Goal: Information Seeking & Learning: Learn about a topic

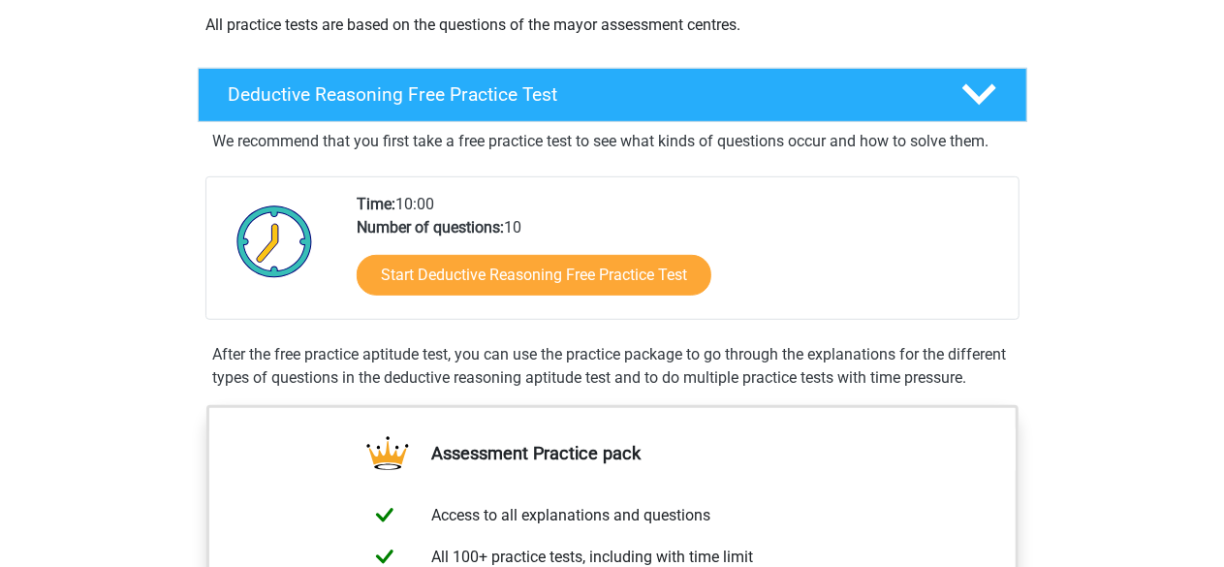
scroll to position [400, 0]
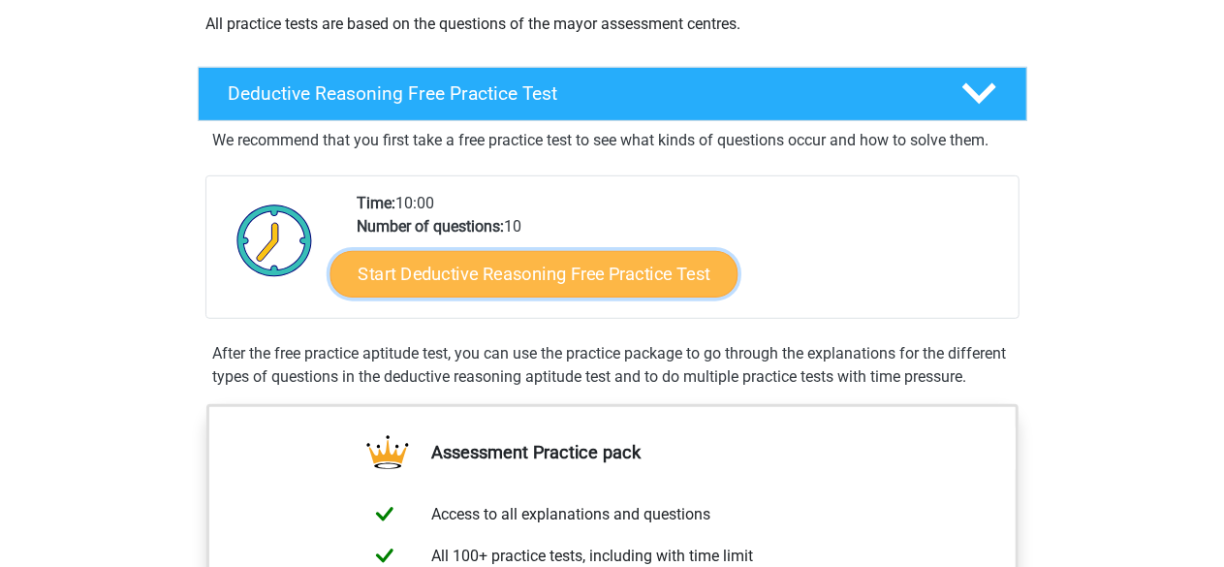
click at [653, 284] on link "Start Deductive Reasoning Free Practice Test" at bounding box center [534, 273] width 408 height 47
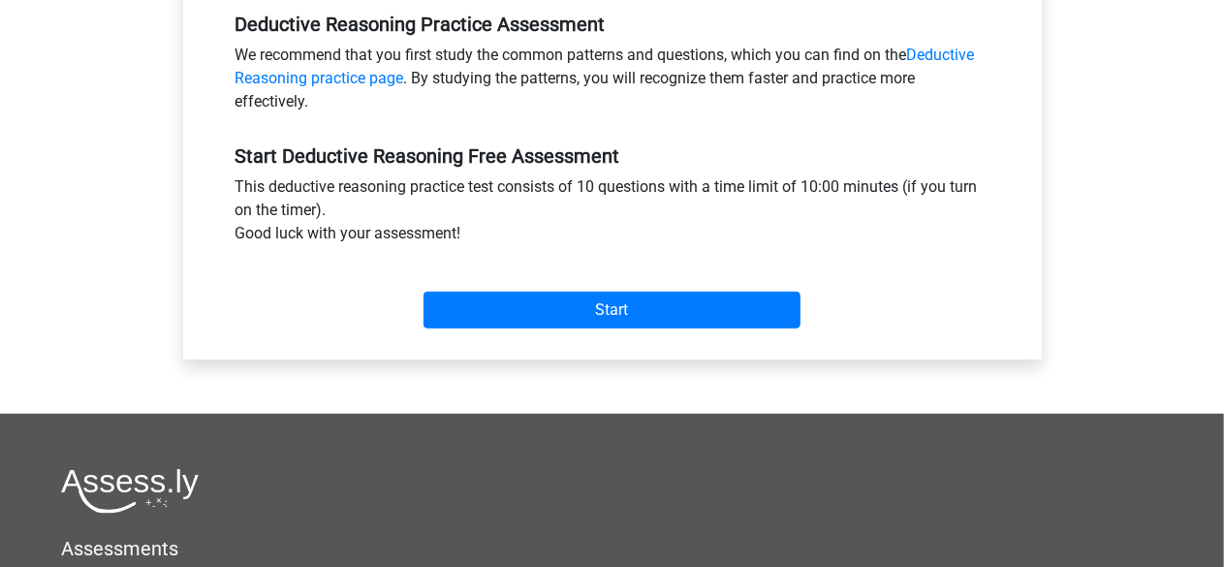
scroll to position [607, 0]
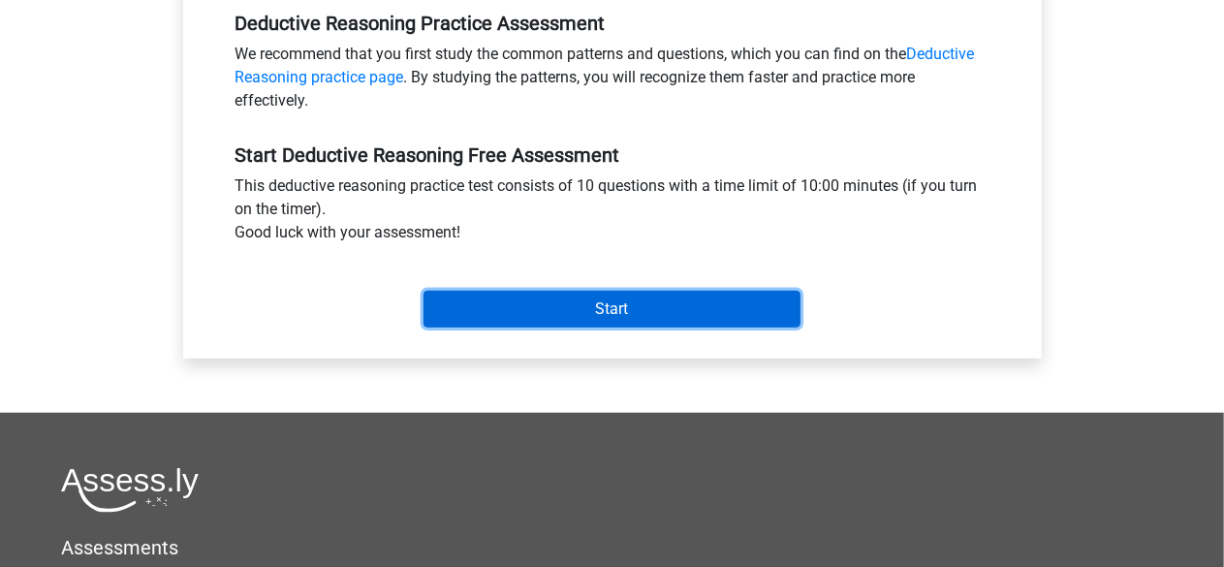
click at [507, 321] on input "Start" at bounding box center [612, 309] width 377 height 37
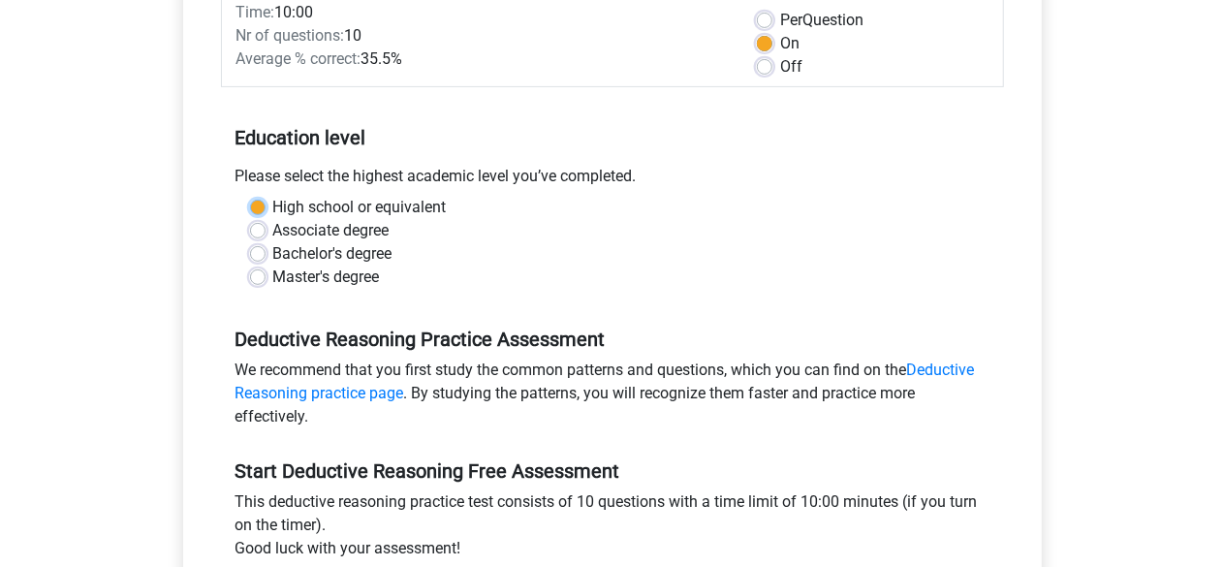
scroll to position [290, 0]
click at [420, 245] on div "Bachelor's degree" at bounding box center [612, 254] width 725 height 23
click at [341, 255] on label "Bachelor's degree" at bounding box center [332, 254] width 119 height 23
click at [266, 255] on input "Bachelor's degree" at bounding box center [258, 252] width 16 height 19
radio input "true"
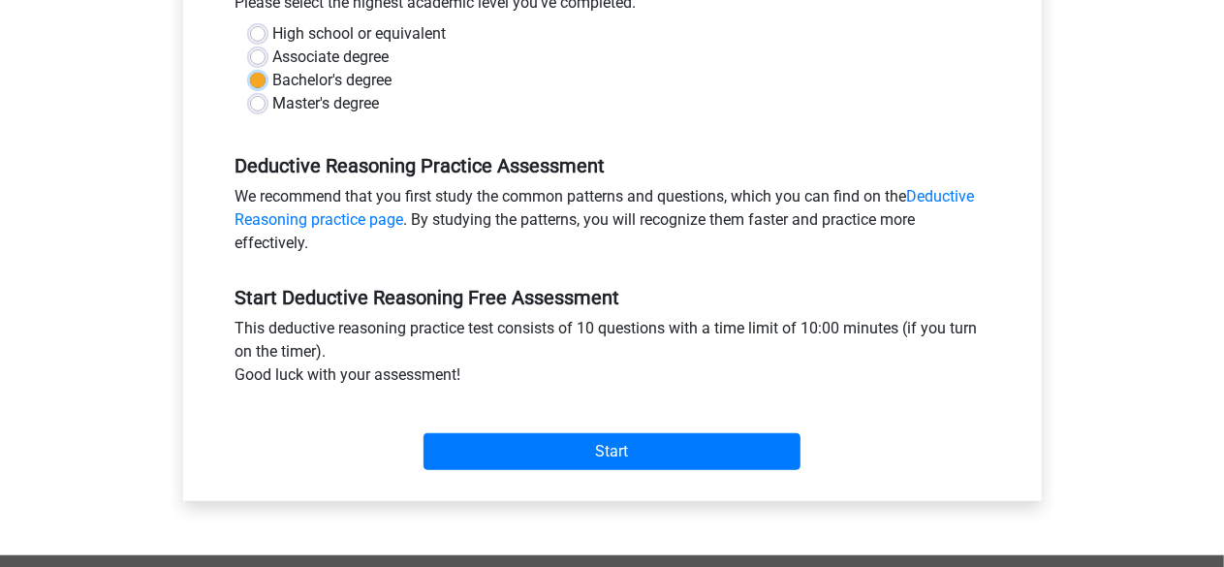
scroll to position [475, 0]
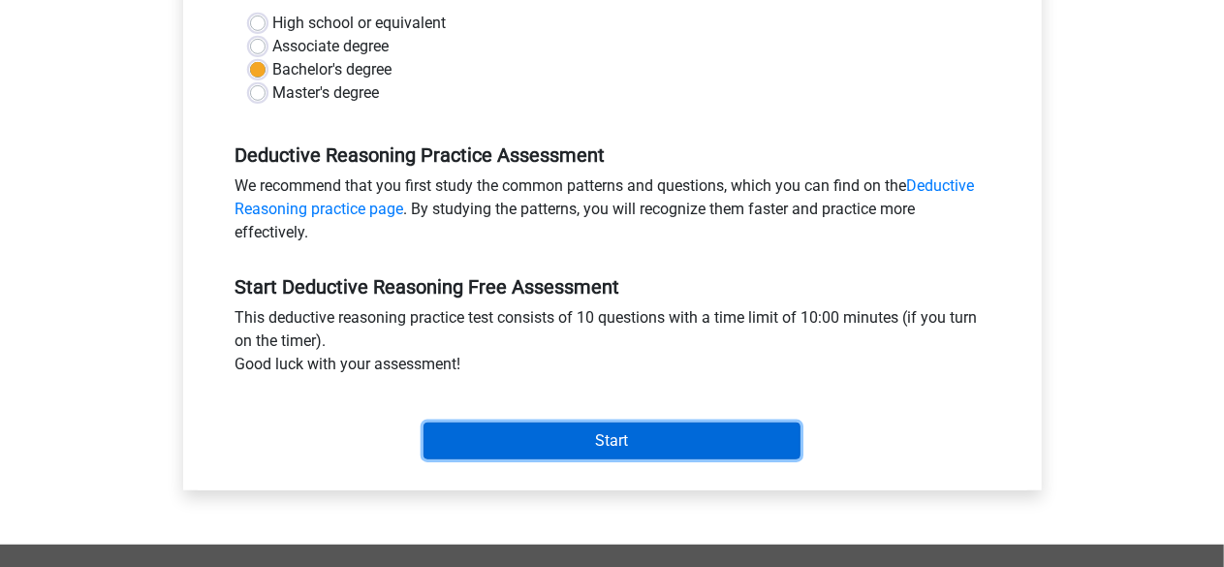
click at [658, 441] on input "Start" at bounding box center [612, 441] width 377 height 37
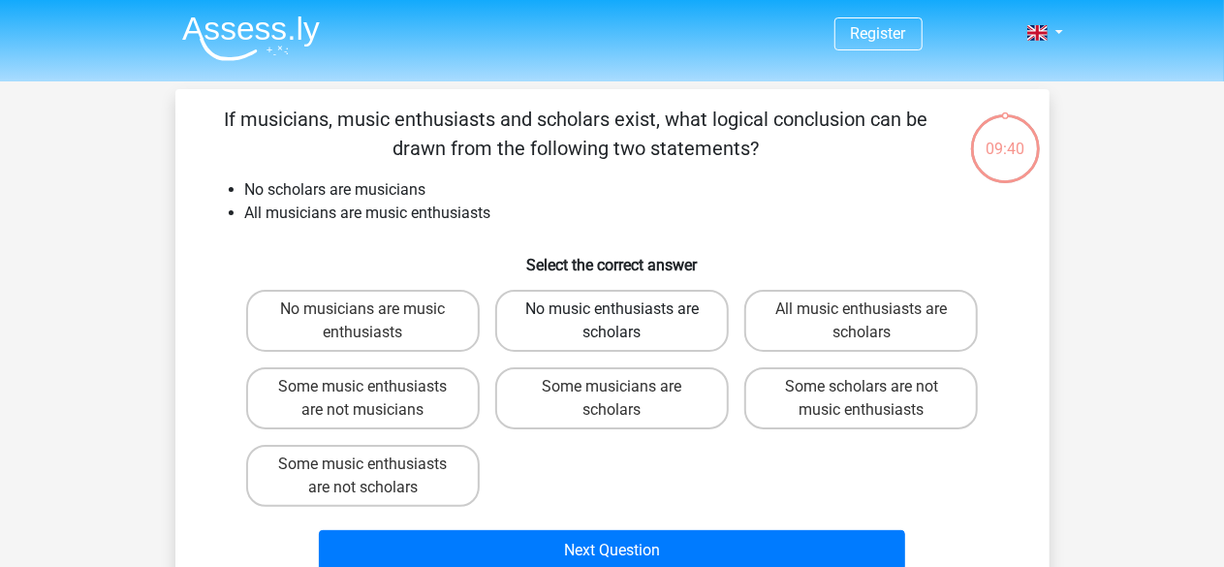
click at [629, 344] on label "No music enthusiasts are scholars" at bounding box center [612, 321] width 234 height 62
click at [624, 322] on input "No music enthusiasts are scholars" at bounding box center [618, 315] width 13 height 13
radio input "true"
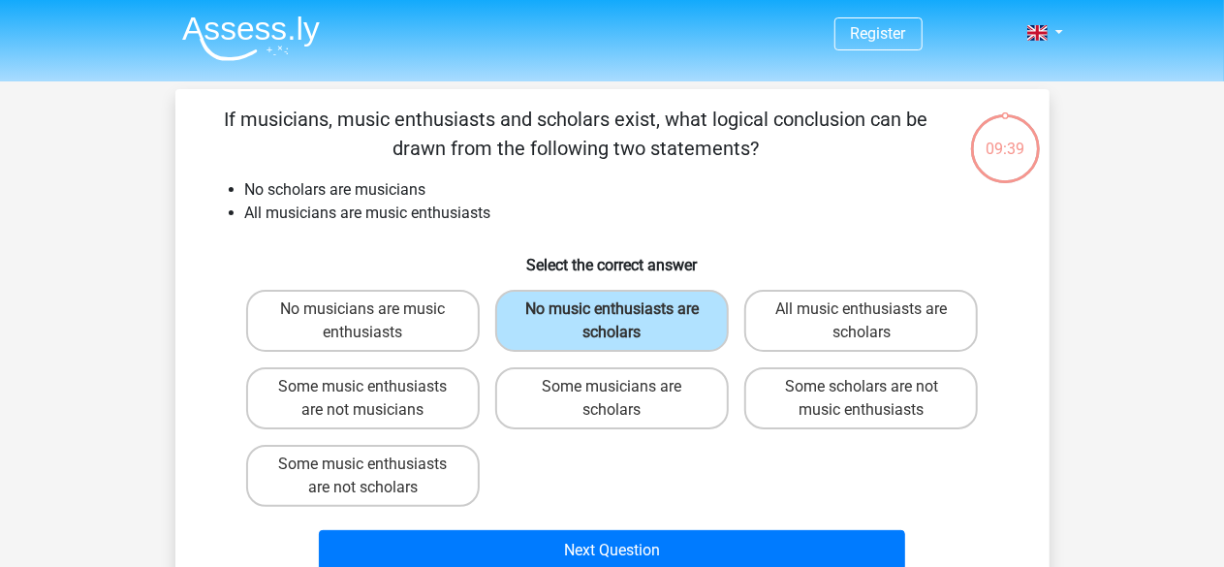
scroll to position [47, 0]
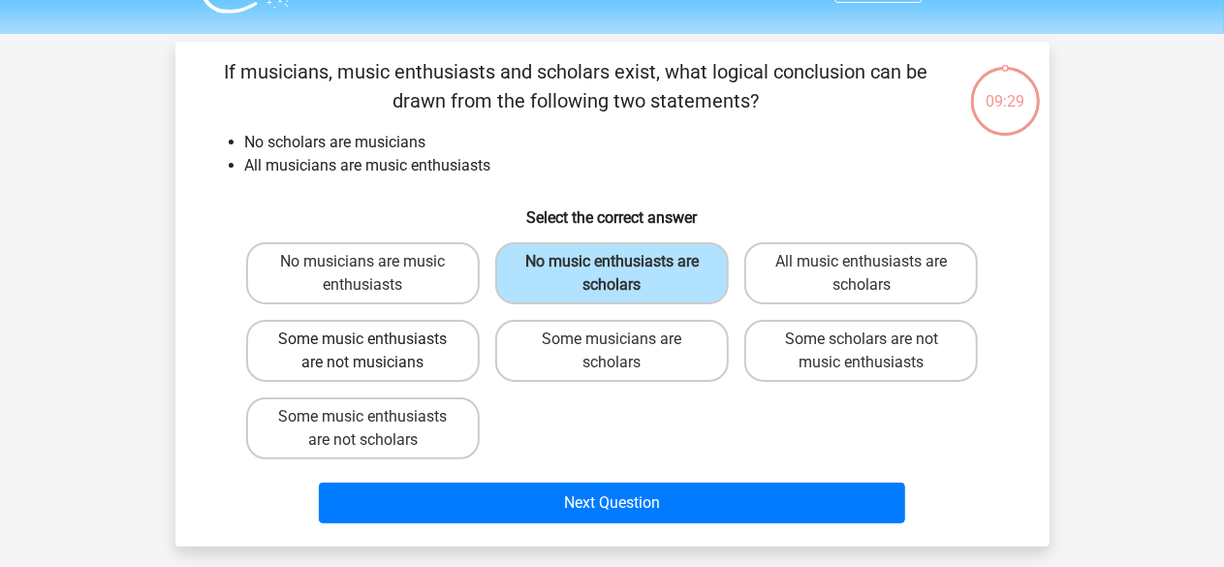
click at [454, 375] on label "Some music enthusiasts are not musicians" at bounding box center [363, 351] width 234 height 62
click at [375, 352] on input "Some music enthusiasts are not musicians" at bounding box center [369, 345] width 13 height 13
radio input "true"
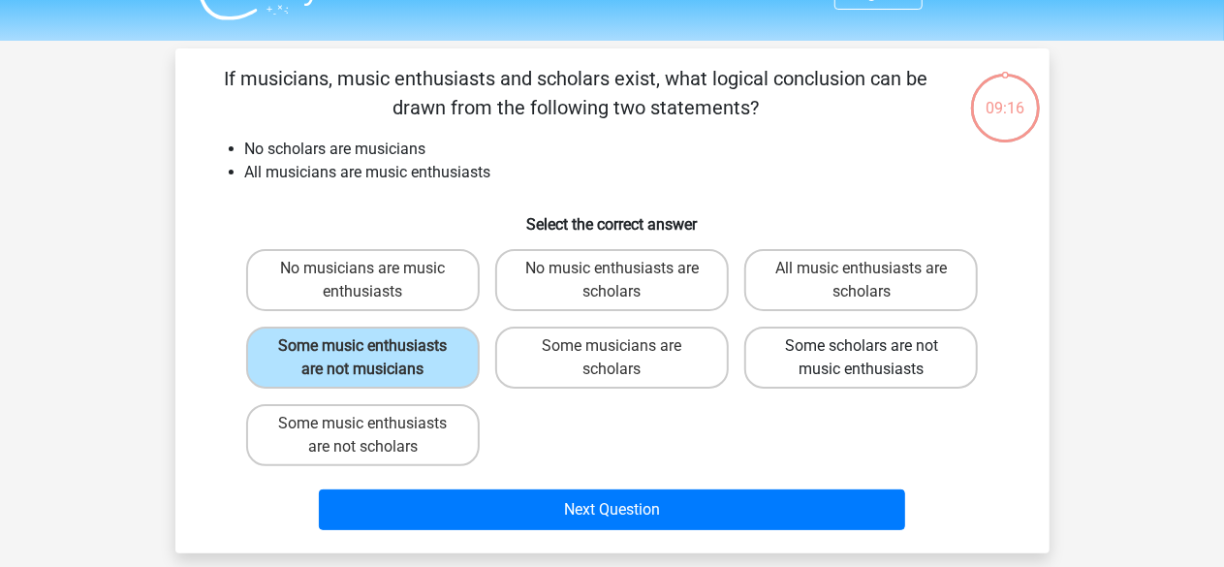
scroll to position [40, 0]
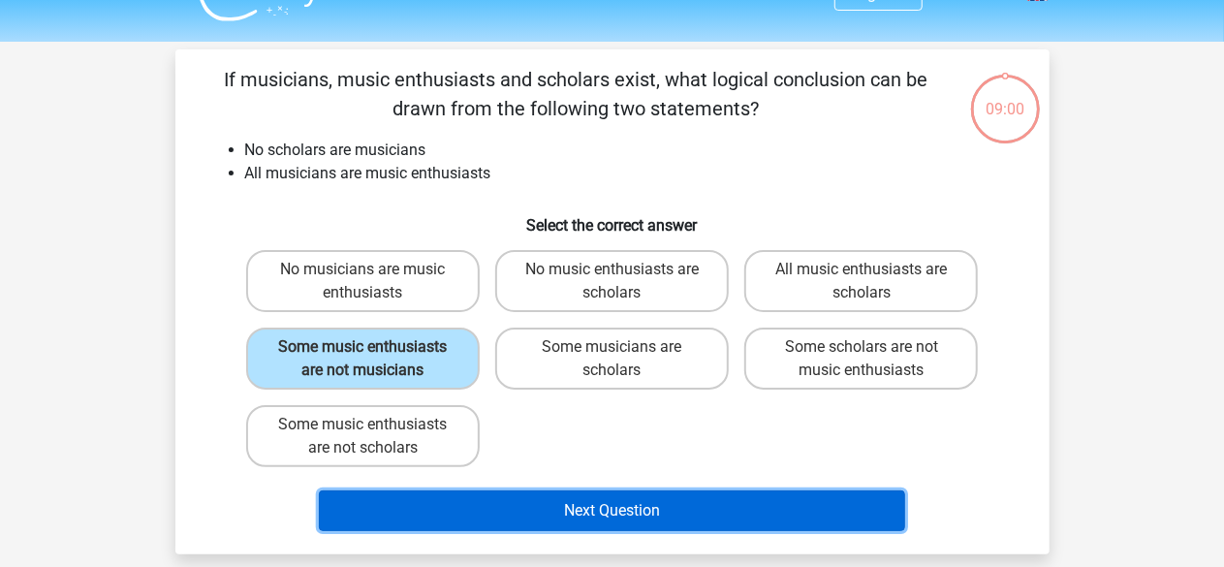
click at [674, 501] on button "Next Question" at bounding box center [612, 510] width 586 height 41
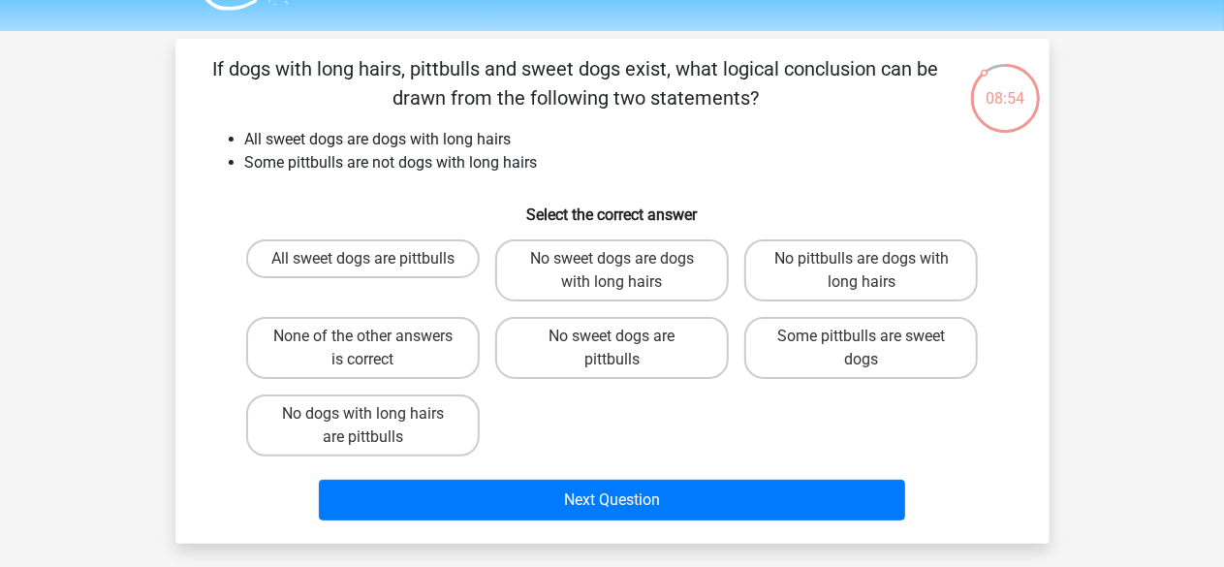
scroll to position [49, 0]
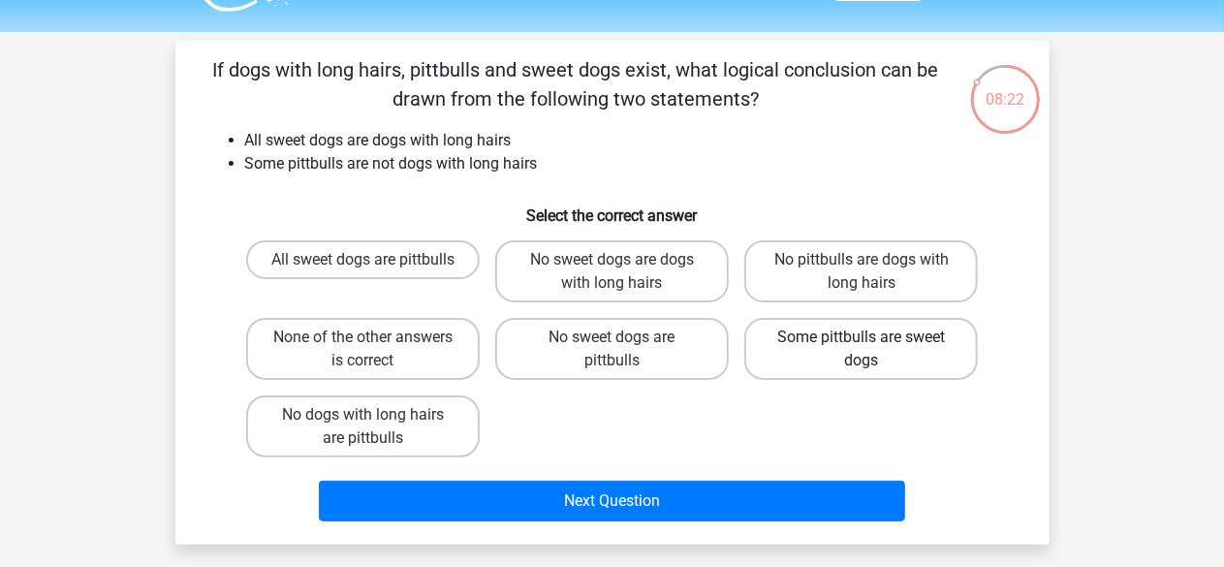
click at [858, 362] on label "Some pittbulls are sweet dogs" at bounding box center [861, 349] width 234 height 62
click at [862, 350] on input "Some pittbulls are sweet dogs" at bounding box center [868, 343] width 13 height 13
radio input "true"
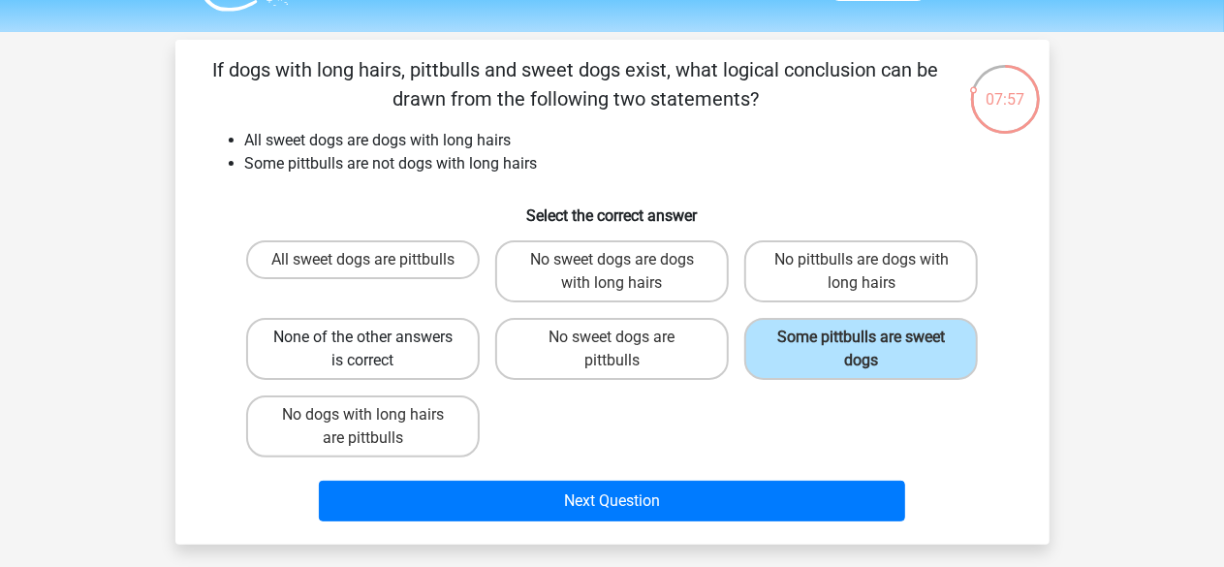
click at [456, 367] on label "None of the other answers is correct" at bounding box center [363, 349] width 234 height 62
click at [375, 350] on input "None of the other answers is correct" at bounding box center [369, 343] width 13 height 13
radio input "true"
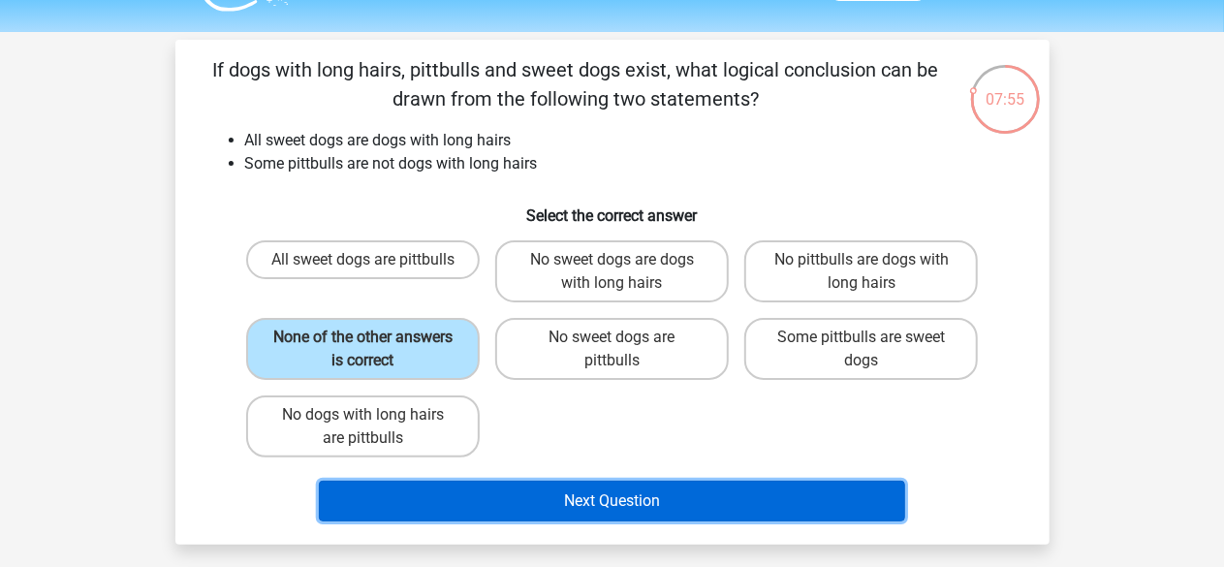
click at [593, 509] on button "Next Question" at bounding box center [612, 501] width 586 height 41
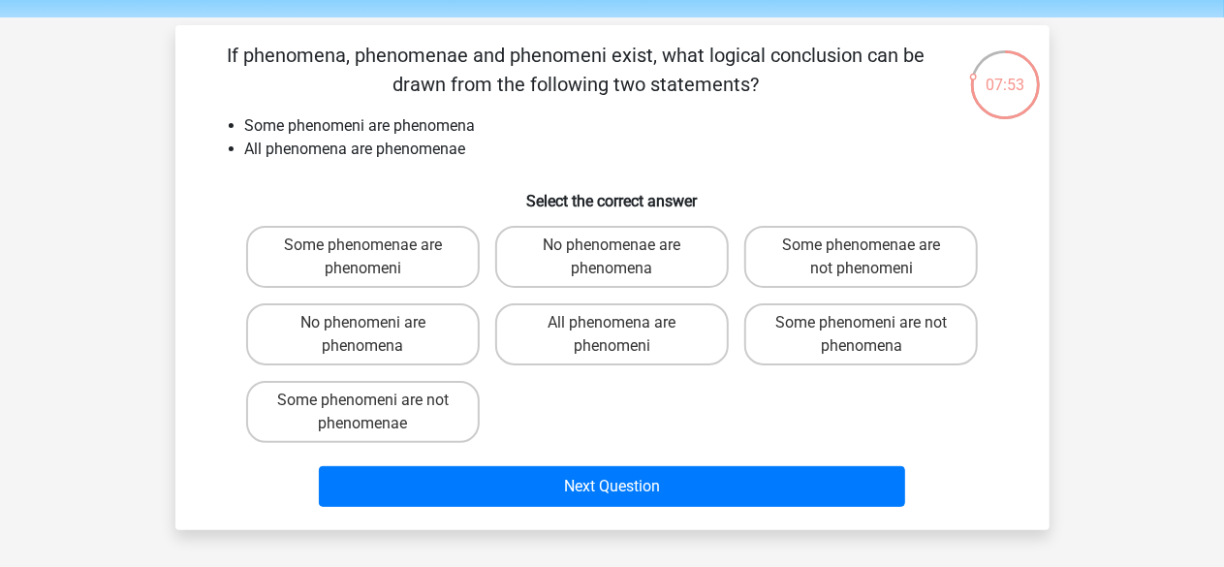
scroll to position [60, 0]
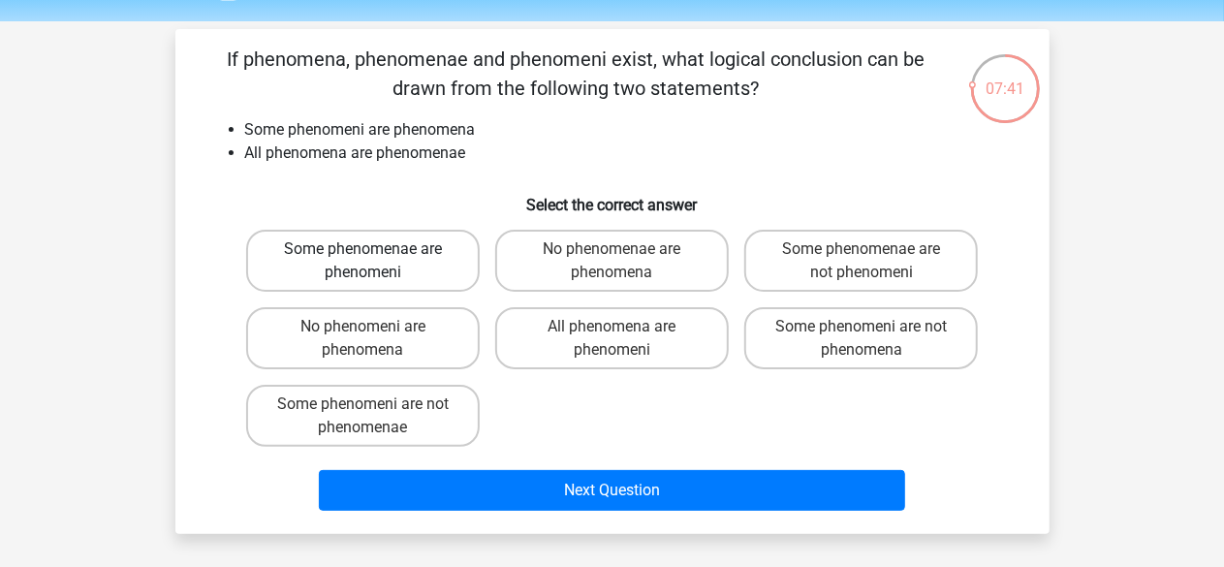
click at [453, 277] on label "Some phenomenae are phenomeni" at bounding box center [363, 261] width 234 height 62
click at [375, 262] on input "Some phenomenae are phenomeni" at bounding box center [369, 255] width 13 height 13
radio input "true"
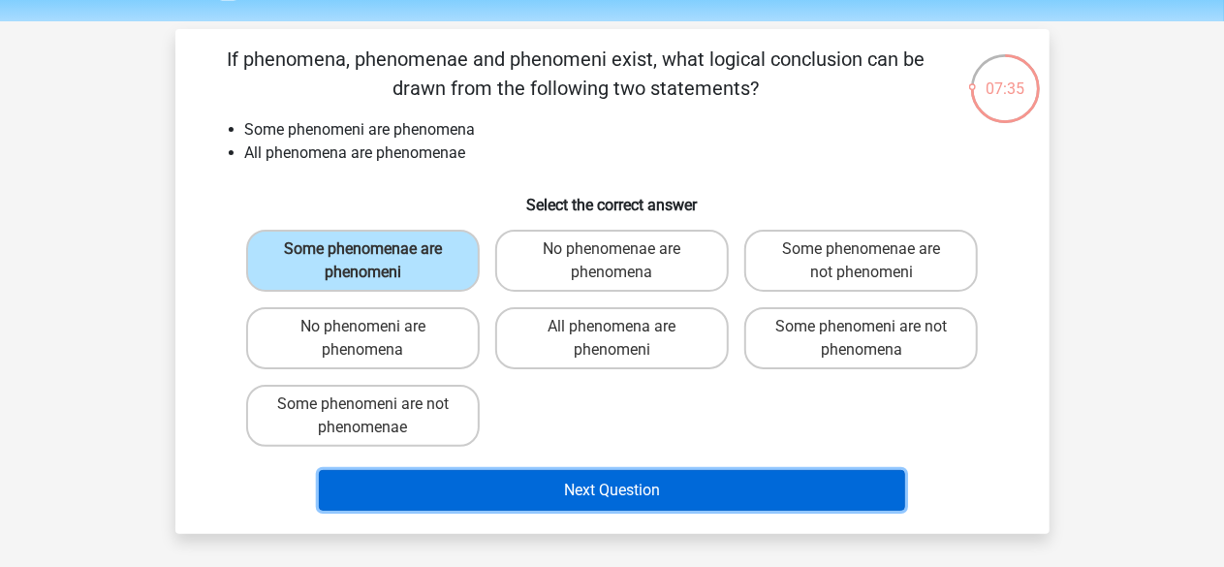
click at [569, 485] on button "Next Question" at bounding box center [612, 490] width 586 height 41
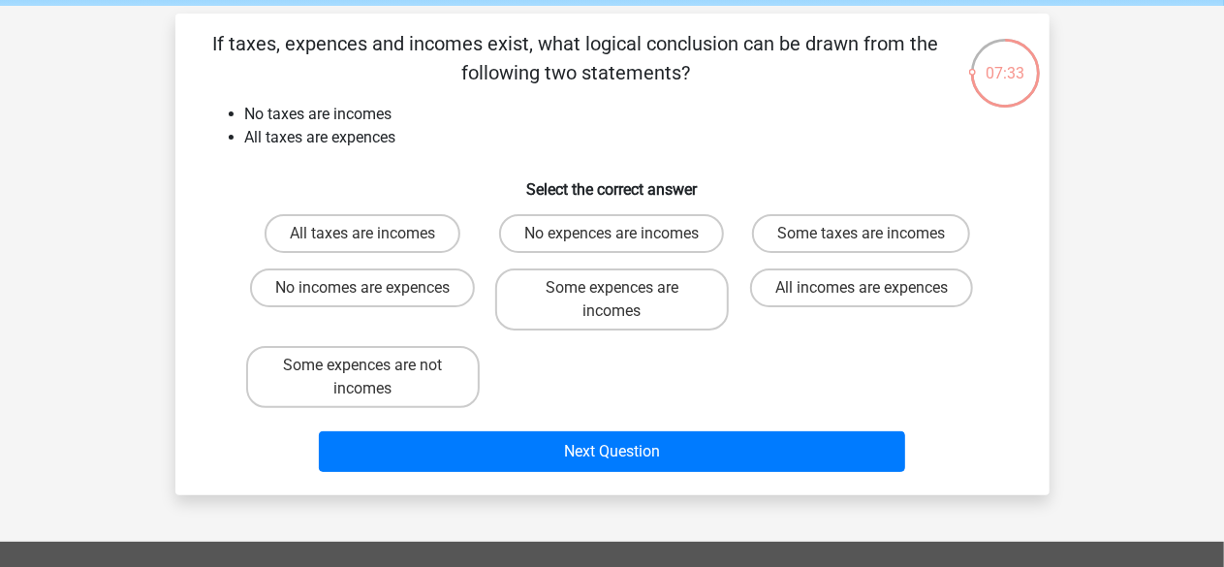
scroll to position [73, 0]
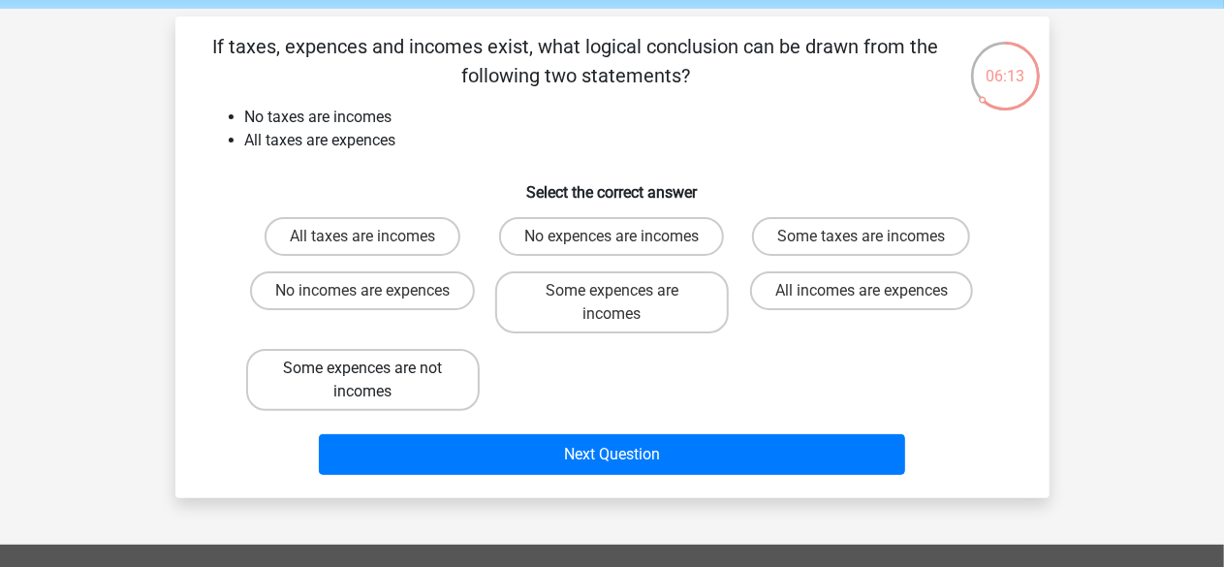
click at [448, 377] on label "Some expences are not incomes" at bounding box center [363, 380] width 234 height 62
click at [375, 377] on input "Some expences are not incomes" at bounding box center [369, 374] width 13 height 13
radio input "true"
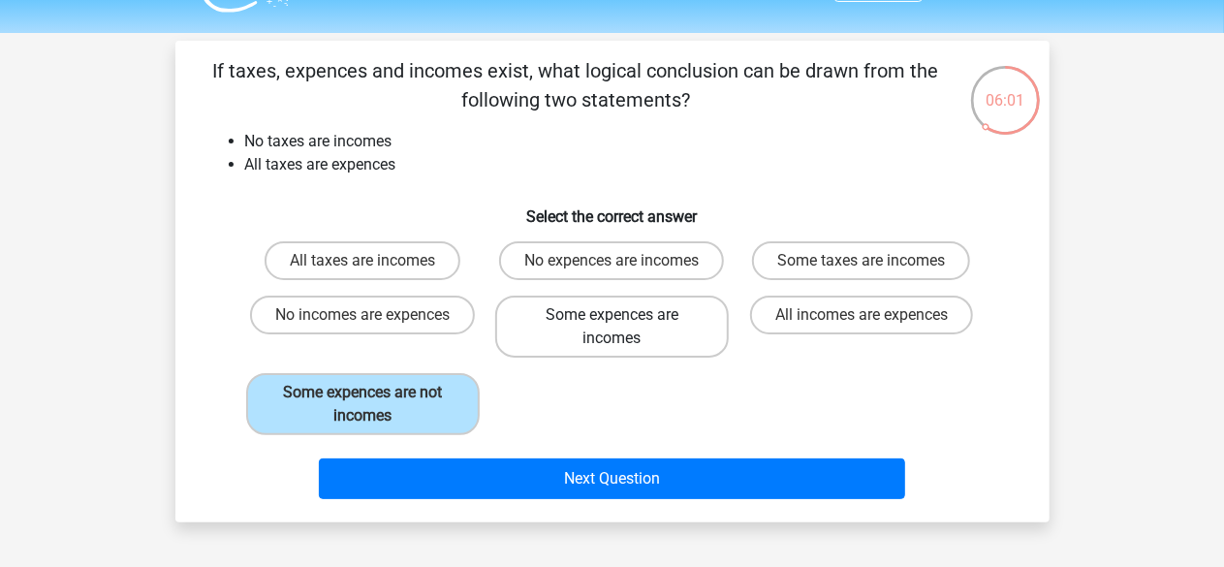
scroll to position [50, 0]
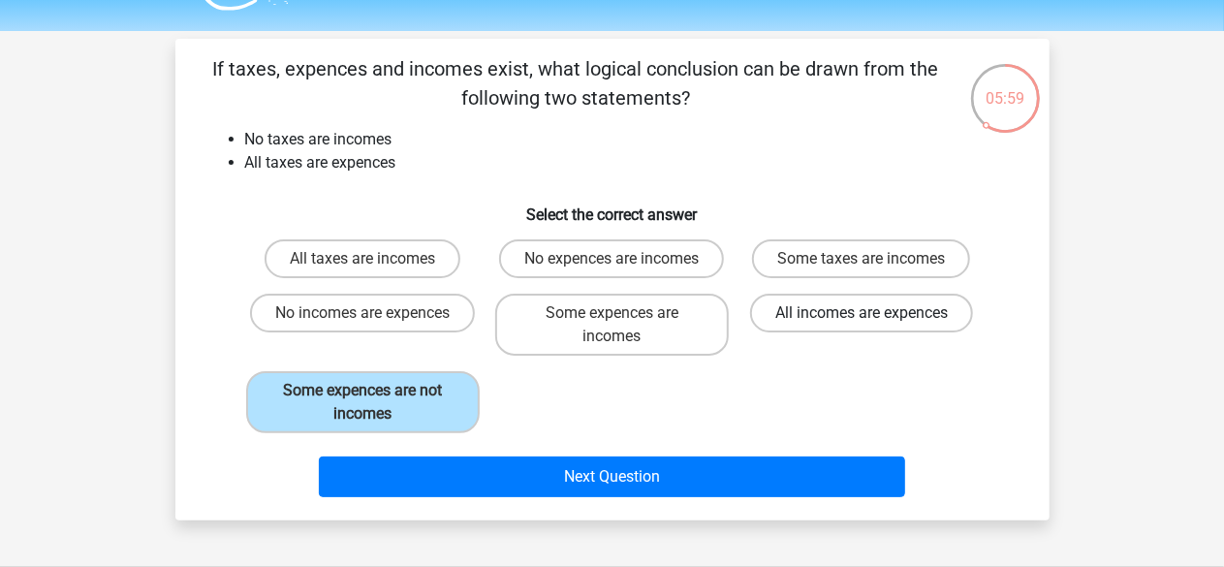
click at [823, 321] on label "All incomes are expences" at bounding box center [861, 313] width 223 height 39
click at [862, 321] on input "All incomes are expences" at bounding box center [868, 319] width 13 height 13
radio input "true"
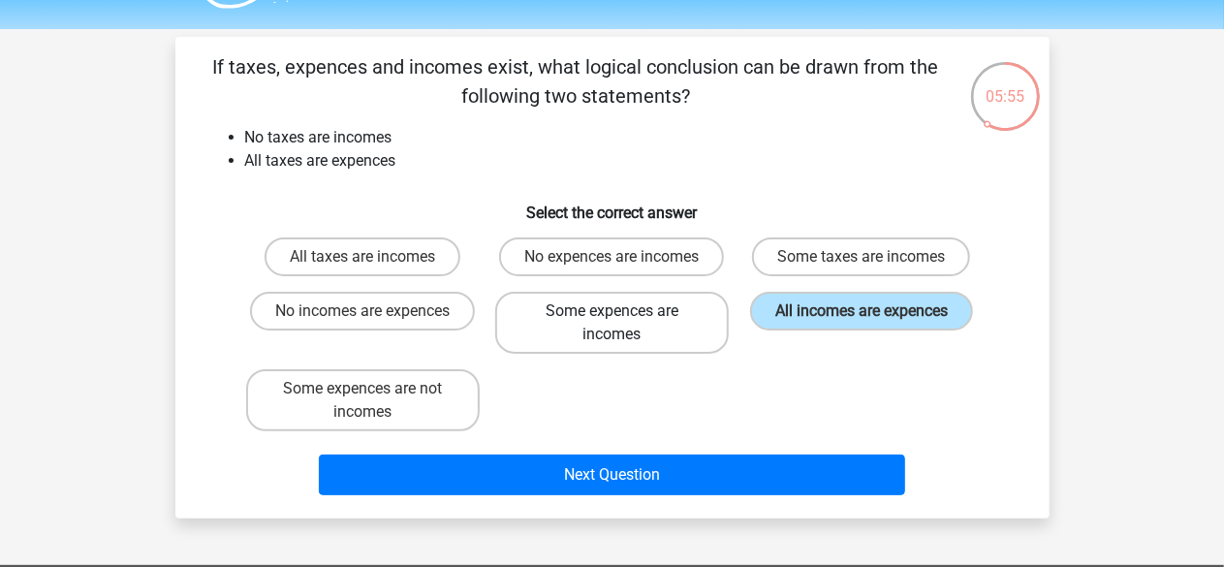
scroll to position [57, 0]
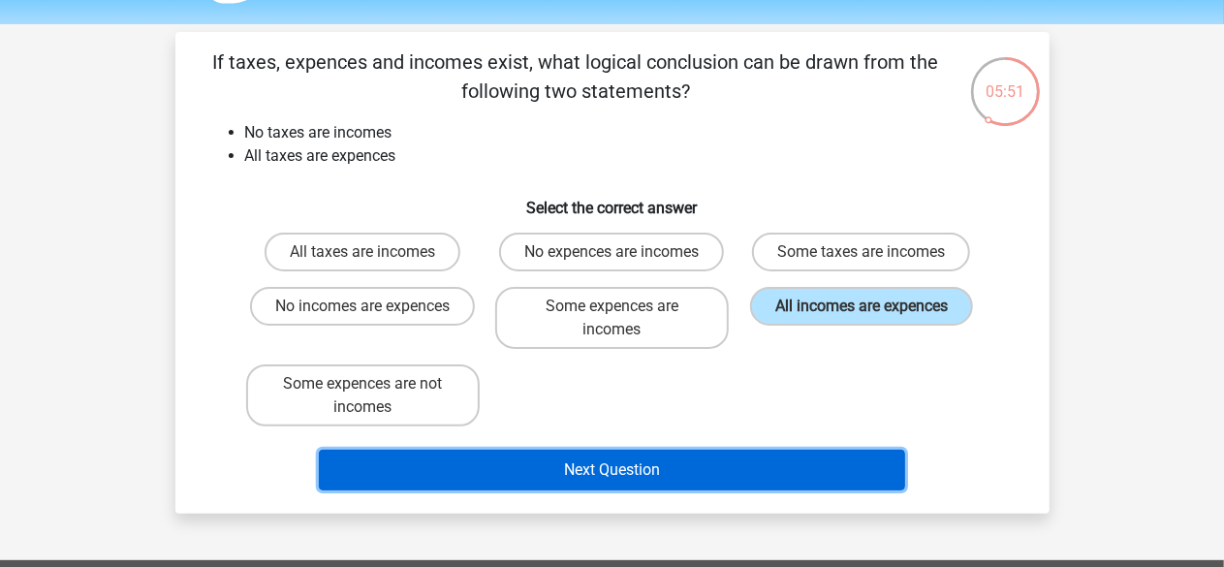
click at [657, 455] on button "Next Question" at bounding box center [612, 470] width 586 height 41
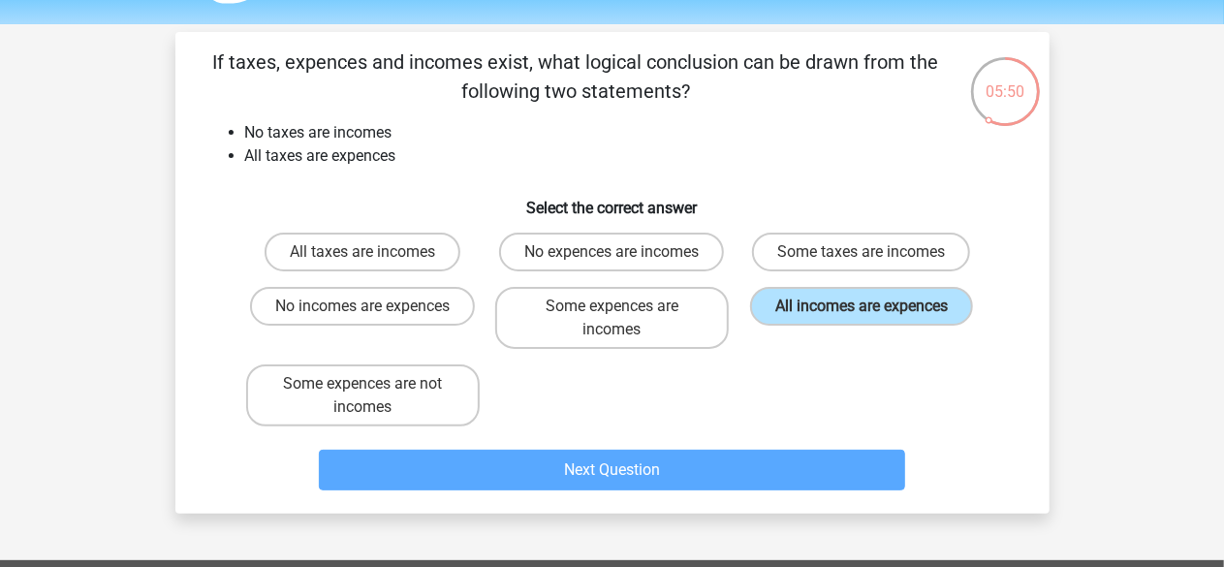
scroll to position [89, 0]
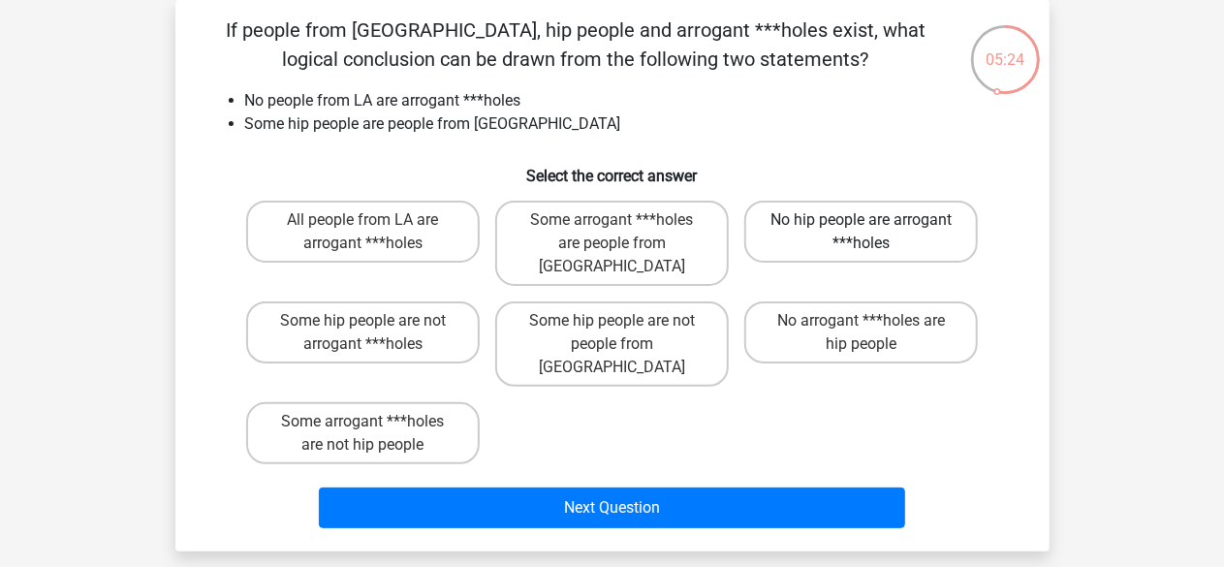
click at [828, 263] on label "No hip people are arrogant ***holes" at bounding box center [861, 232] width 234 height 62
click at [862, 233] on input "No hip people are arrogant ***holes" at bounding box center [868, 226] width 13 height 13
radio input "true"
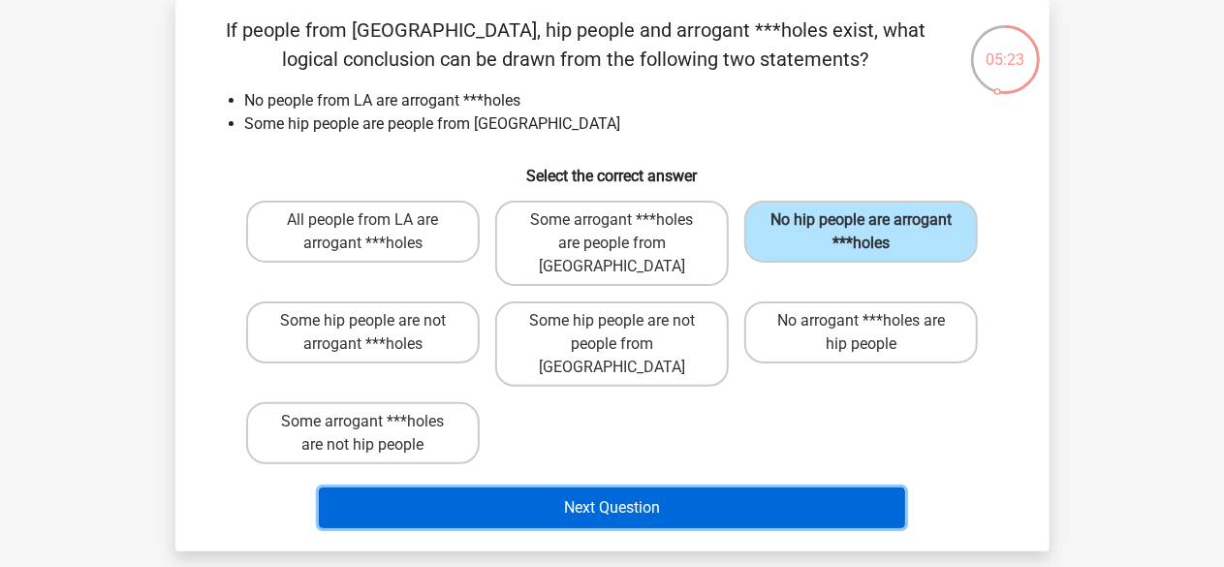
click at [718, 488] on button "Next Question" at bounding box center [612, 508] width 586 height 41
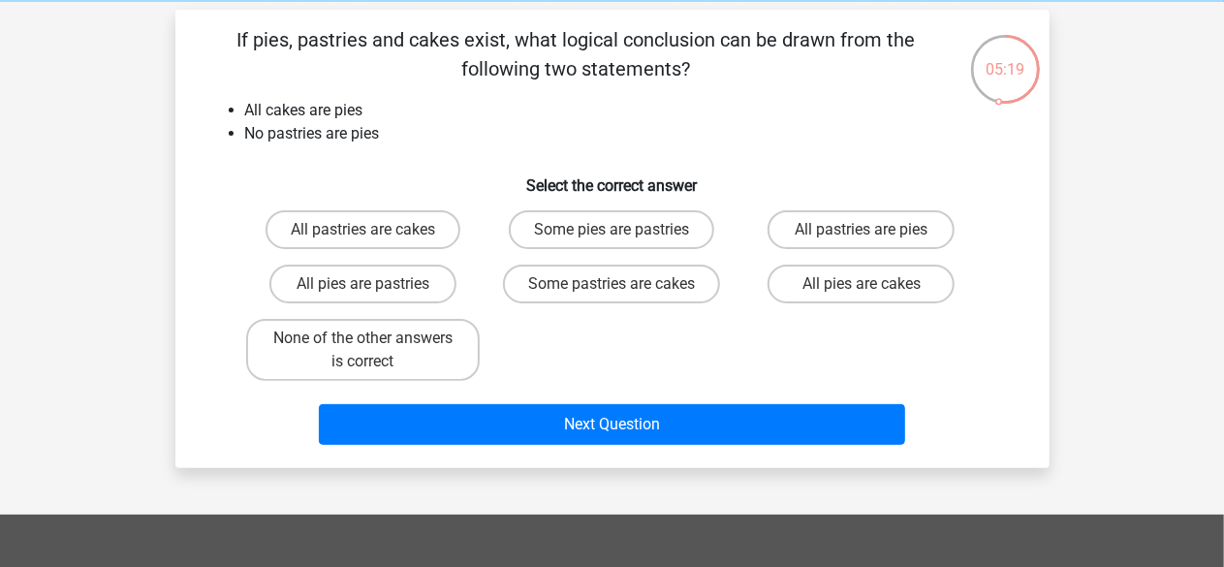
scroll to position [79, 0]
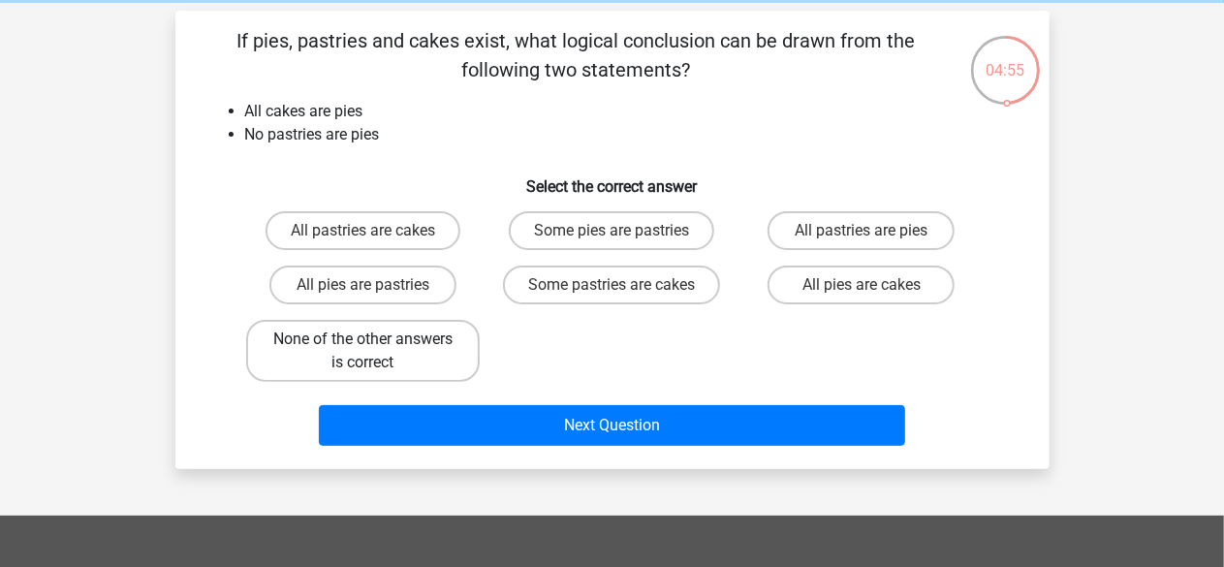
click at [448, 355] on label "None of the other answers is correct" at bounding box center [363, 351] width 234 height 62
click at [375, 352] on input "None of the other answers is correct" at bounding box center [369, 345] width 13 height 13
radio input "true"
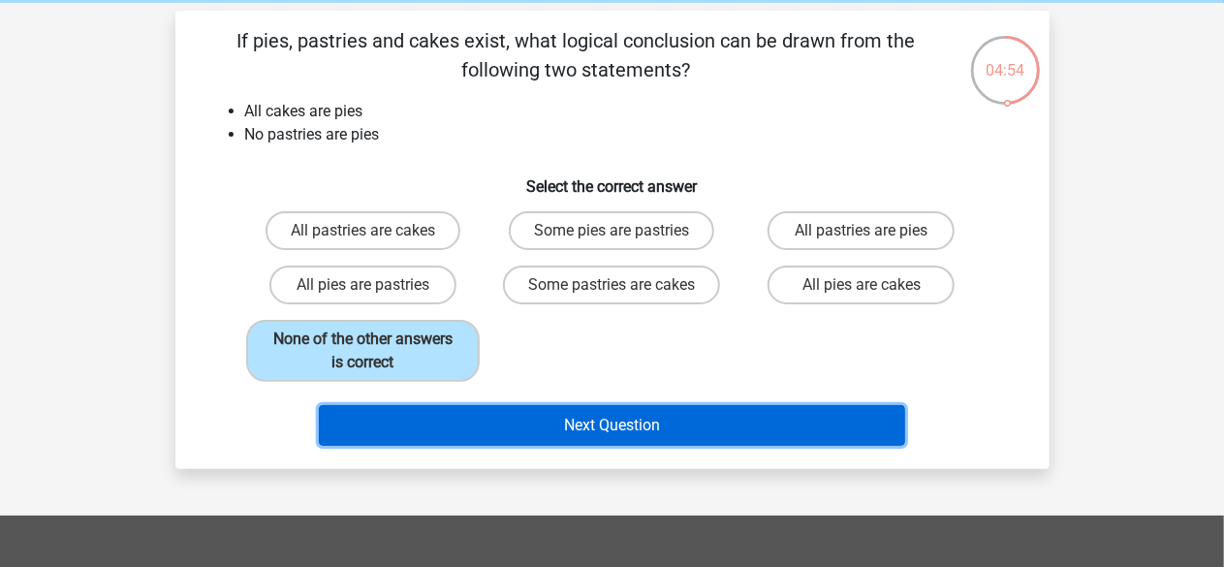
click at [533, 433] on button "Next Question" at bounding box center [612, 425] width 586 height 41
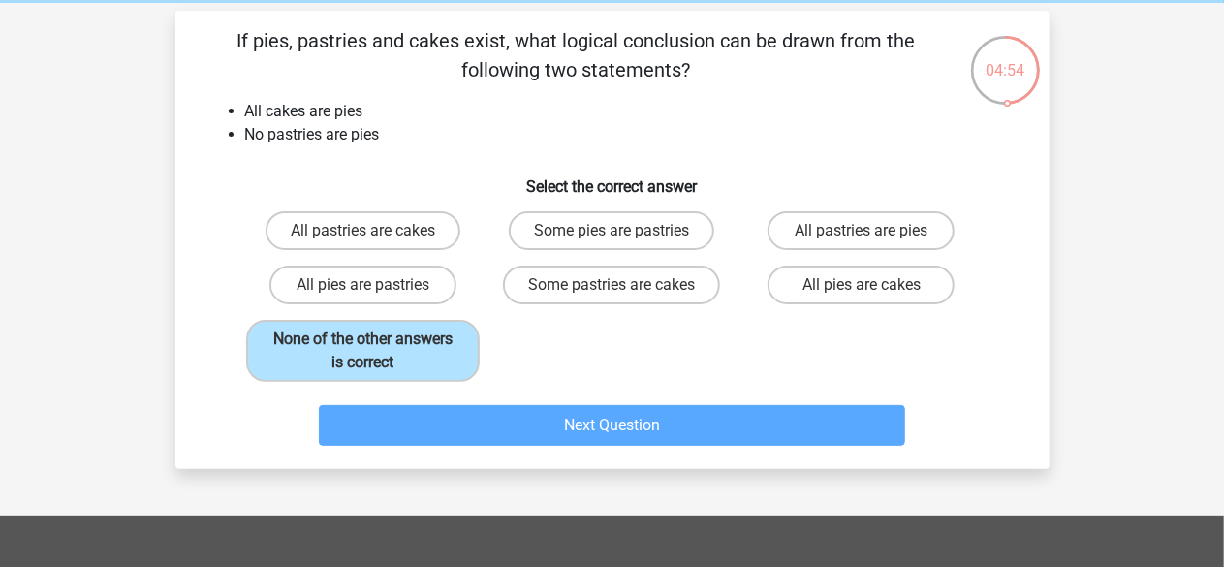
scroll to position [89, 0]
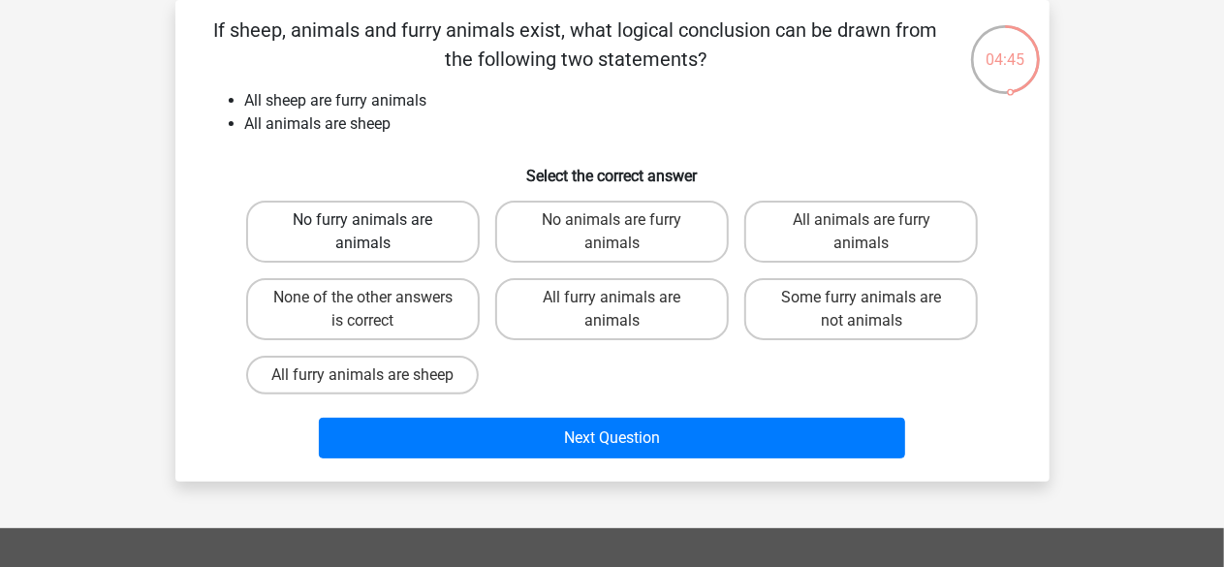
click at [411, 247] on label "No furry animals are animals" at bounding box center [363, 232] width 234 height 62
click at [375, 233] on input "No furry animals are animals" at bounding box center [369, 226] width 13 height 13
radio input "true"
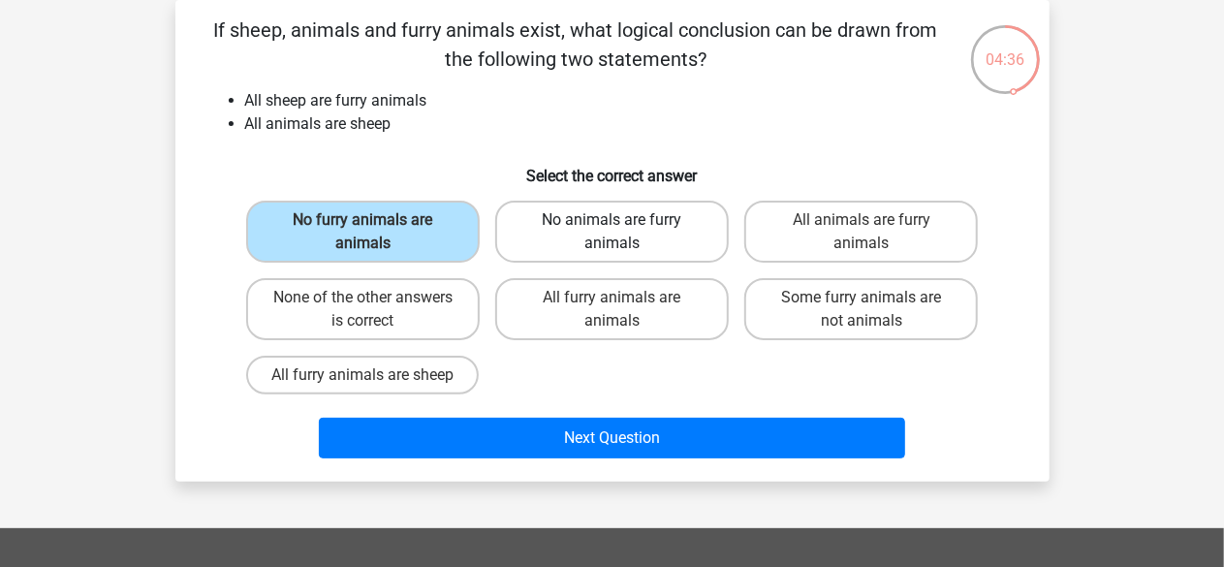
click at [649, 247] on label "No animals are furry animals" at bounding box center [612, 232] width 234 height 62
click at [624, 233] on input "No animals are furry animals" at bounding box center [618, 226] width 13 height 13
radio input "true"
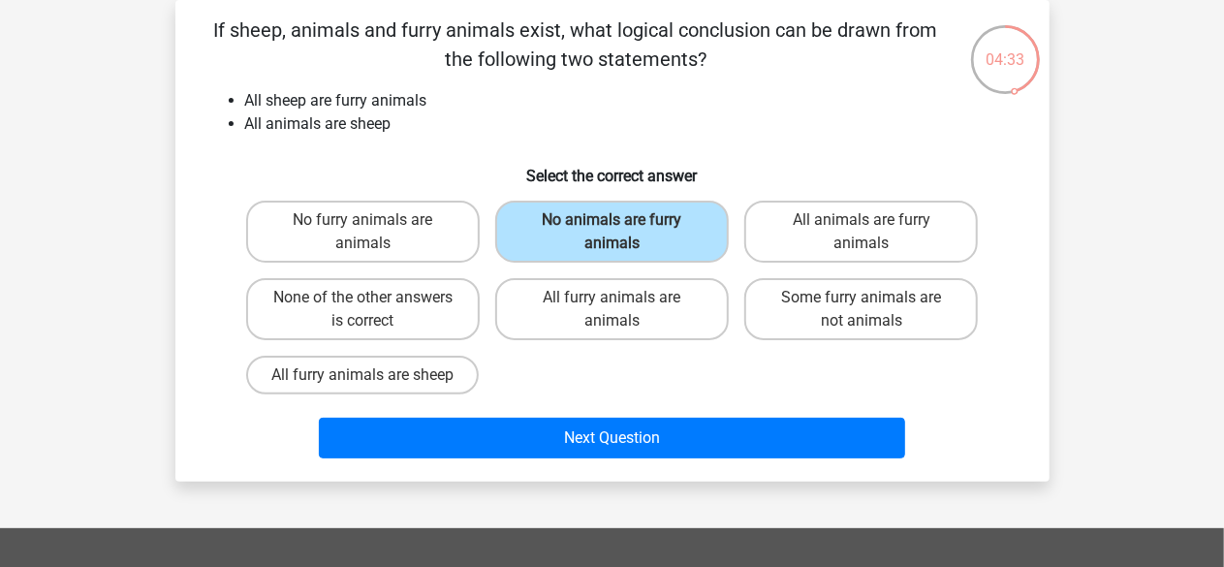
click at [789, 265] on div "All animals are furry animals" at bounding box center [861, 232] width 249 height 78
click at [796, 255] on label "All animals are furry animals" at bounding box center [861, 232] width 234 height 62
click at [862, 233] on input "All animals are furry animals" at bounding box center [868, 226] width 13 height 13
radio input "true"
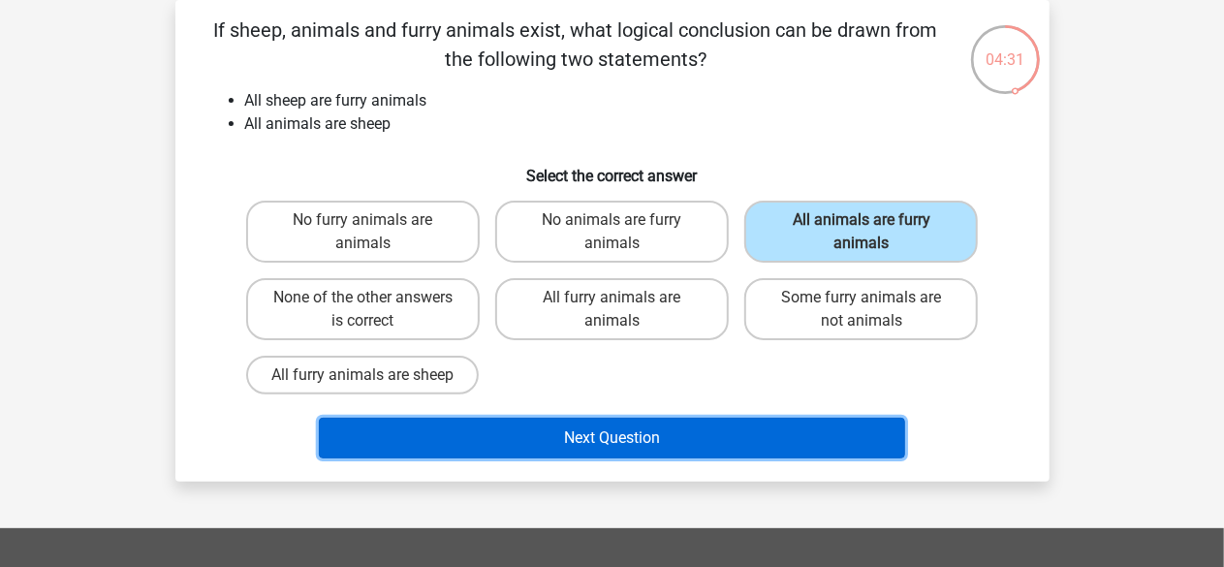
click at [655, 436] on button "Next Question" at bounding box center [612, 438] width 586 height 41
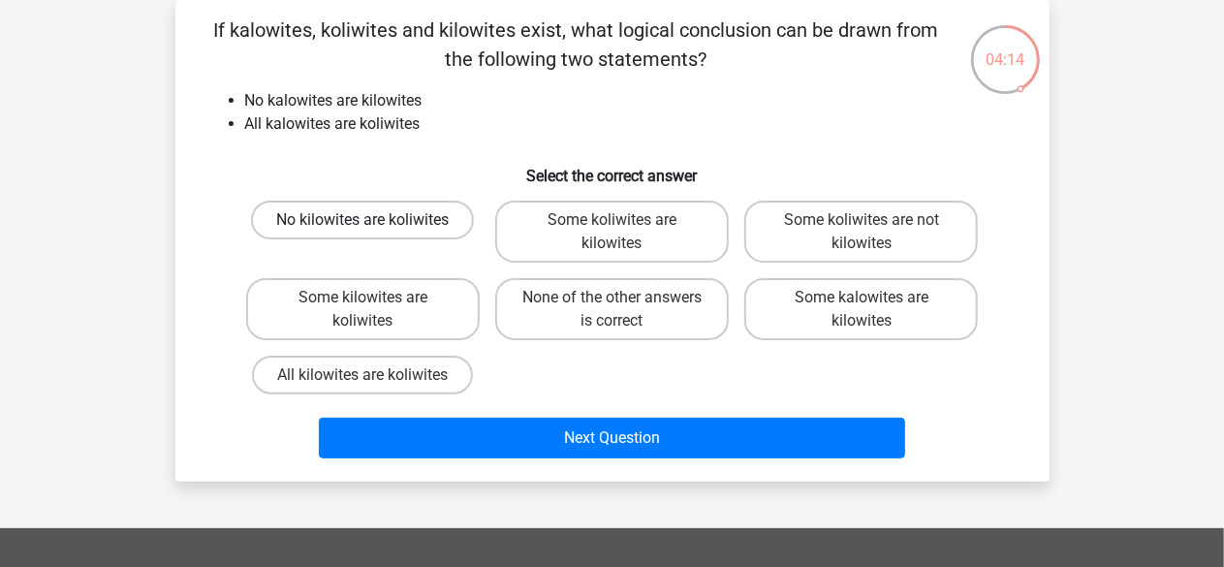
click at [430, 217] on label "No kilowites are koliwites" at bounding box center [362, 220] width 223 height 39
click at [375, 220] on input "No kilowites are koliwites" at bounding box center [369, 226] width 13 height 13
radio input "true"
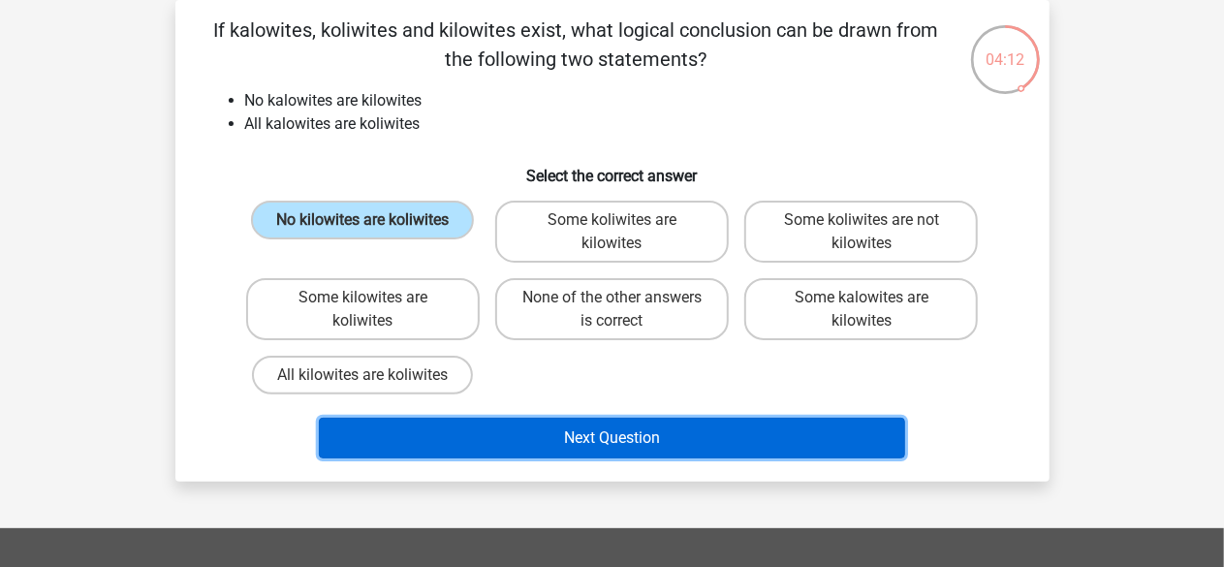
click at [576, 437] on button "Next Question" at bounding box center [612, 438] width 586 height 41
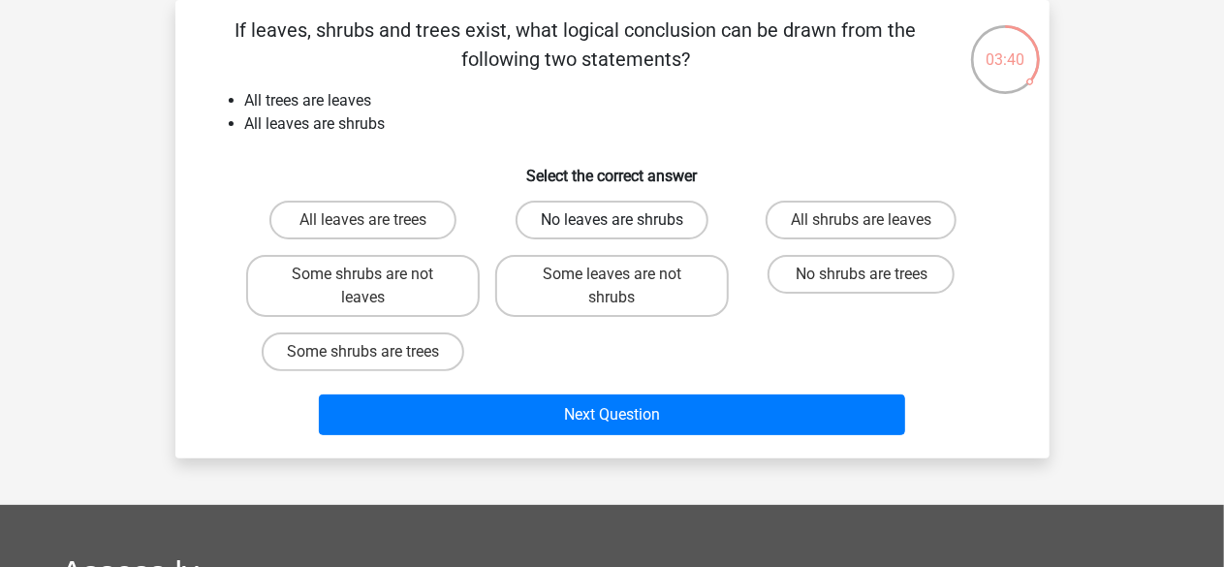
click at [676, 232] on label "No leaves are shrubs" at bounding box center [612, 220] width 193 height 39
click at [624, 232] on input "No leaves are shrubs" at bounding box center [618, 226] width 13 height 13
radio input "true"
click at [830, 220] on label "All shrubs are leaves" at bounding box center [861, 220] width 191 height 39
click at [862, 220] on input "All shrubs are leaves" at bounding box center [868, 226] width 13 height 13
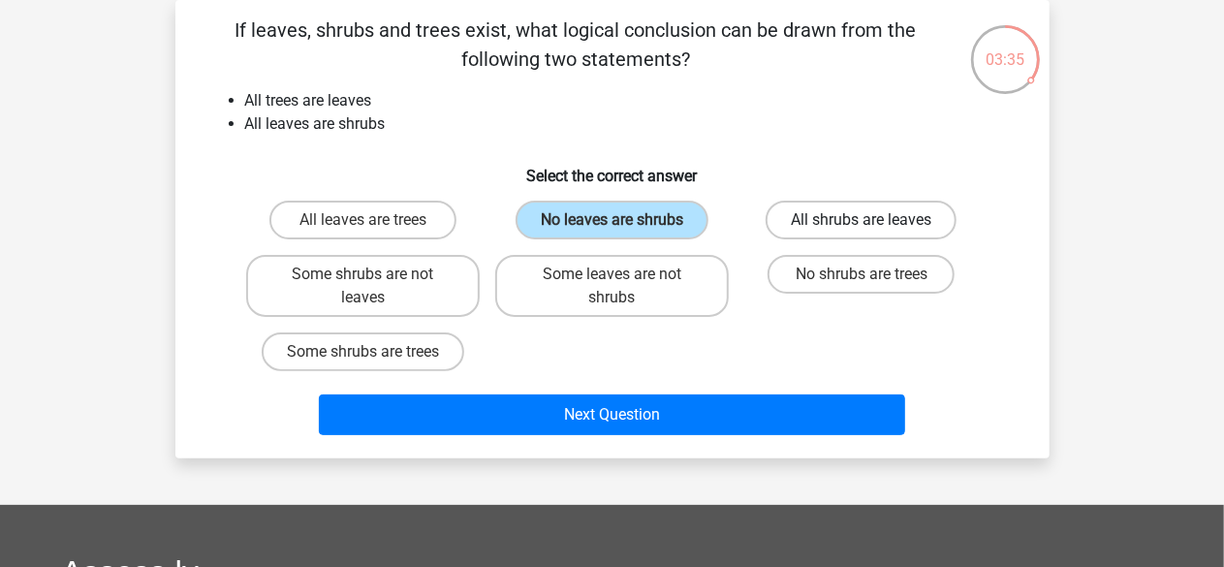
radio input "true"
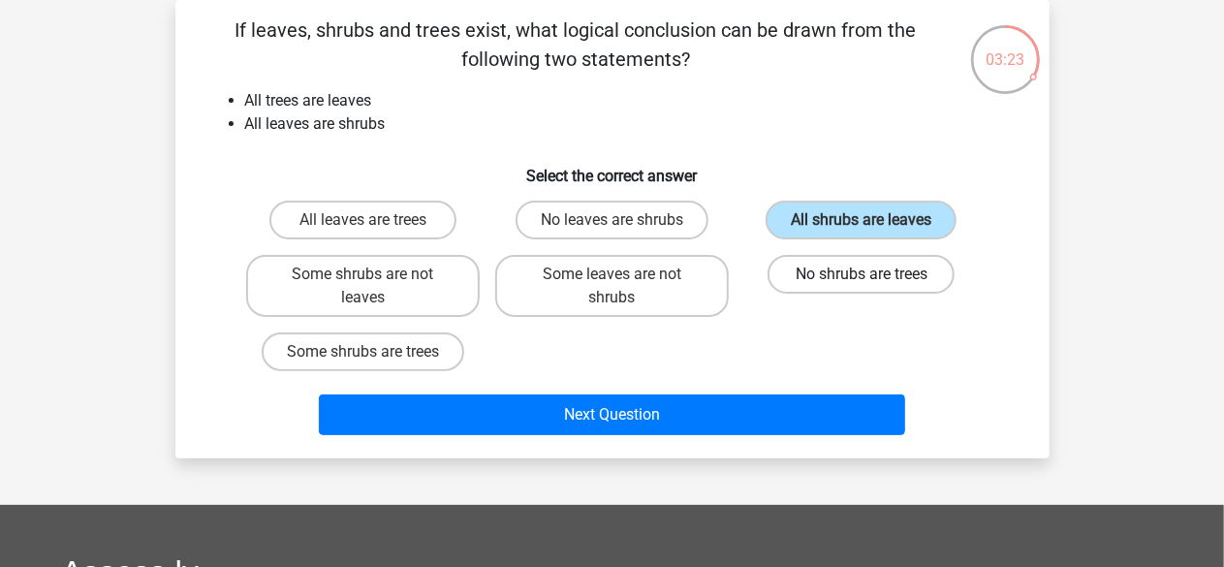
click at [818, 283] on label "No shrubs are trees" at bounding box center [861, 274] width 187 height 39
click at [862, 283] on input "No shrubs are trees" at bounding box center [868, 280] width 13 height 13
radio input "true"
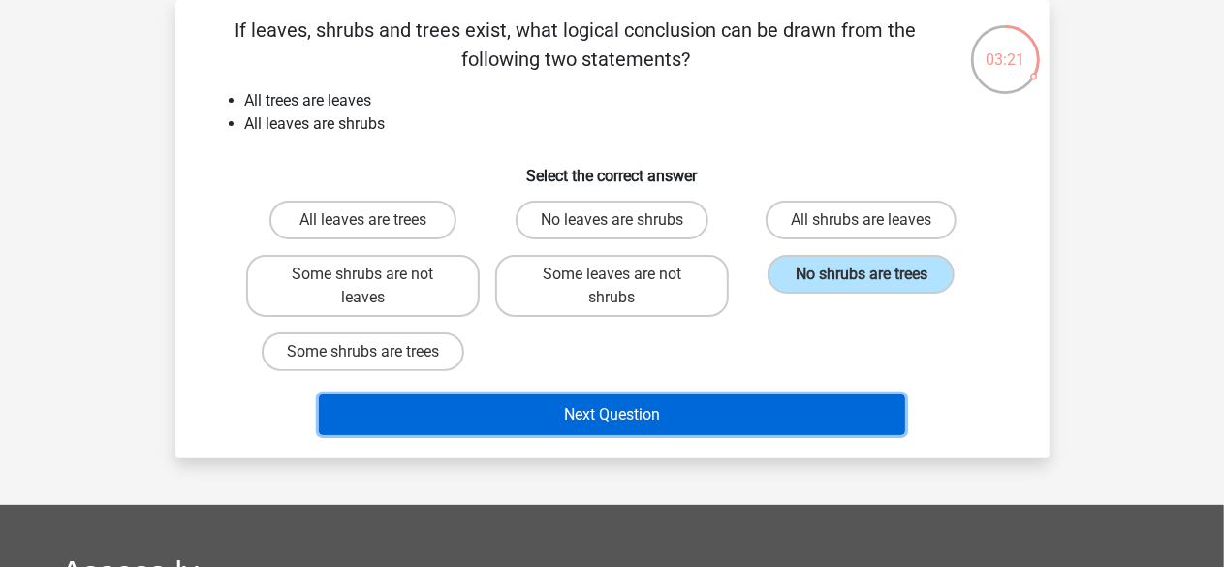
click at [702, 420] on button "Next Question" at bounding box center [612, 415] width 586 height 41
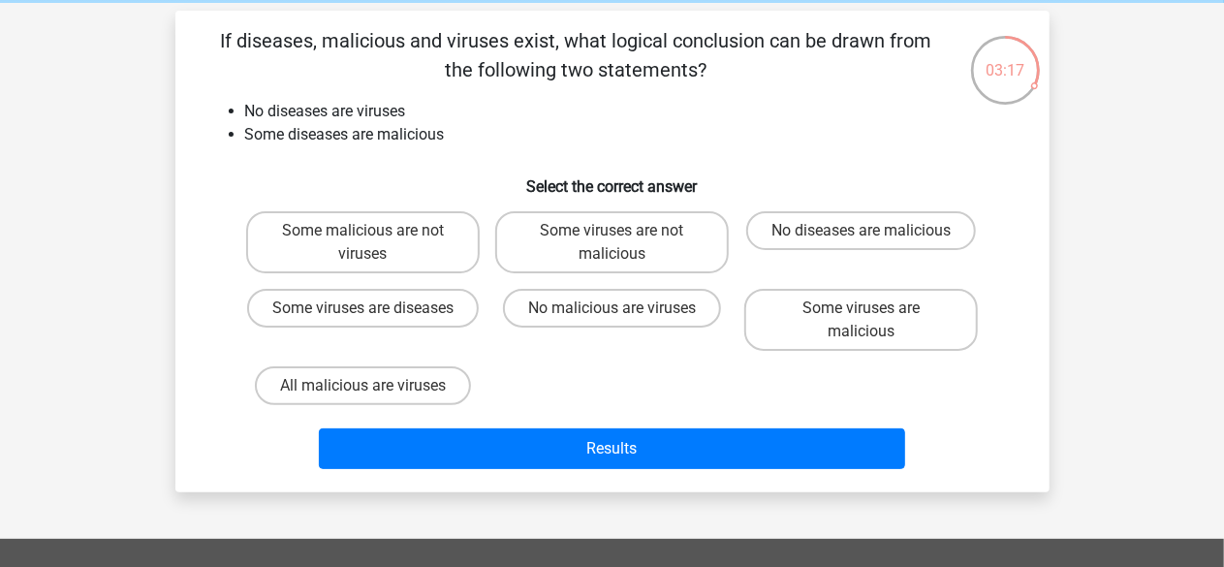
scroll to position [79, 0]
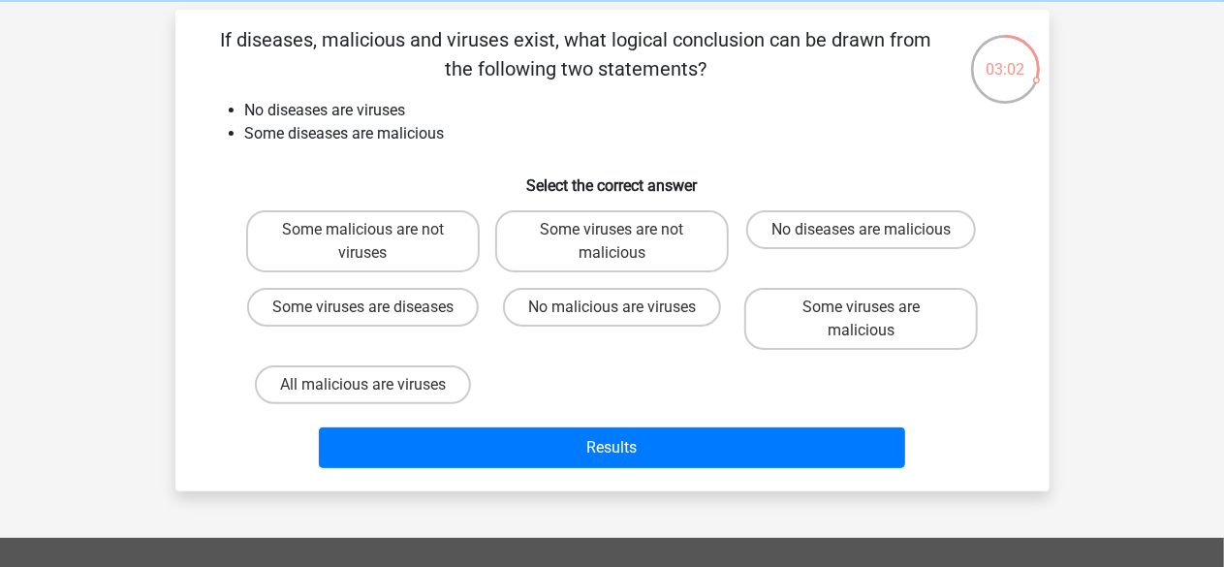
click at [803, 250] on div "No diseases are malicious" at bounding box center [861, 241] width 234 height 62
click at [411, 257] on label "Some malicious are not viruses" at bounding box center [363, 241] width 234 height 62
click at [375, 242] on input "Some malicious are not viruses" at bounding box center [369, 236] width 13 height 13
radio input "true"
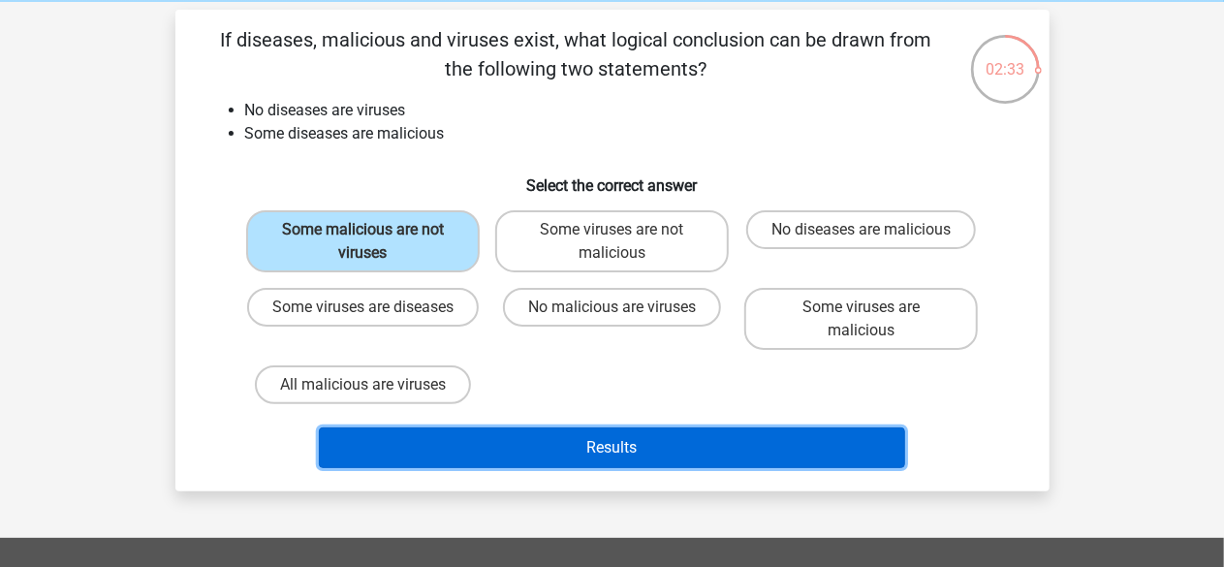
click at [610, 458] on button "Results" at bounding box center [612, 447] width 586 height 41
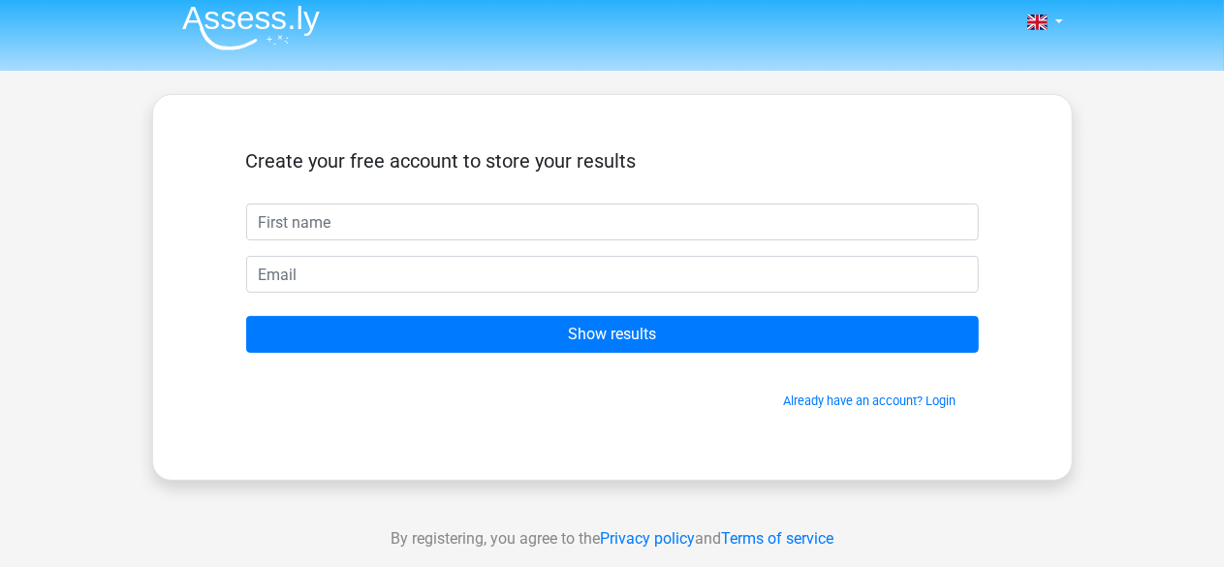
scroll to position [10, 0]
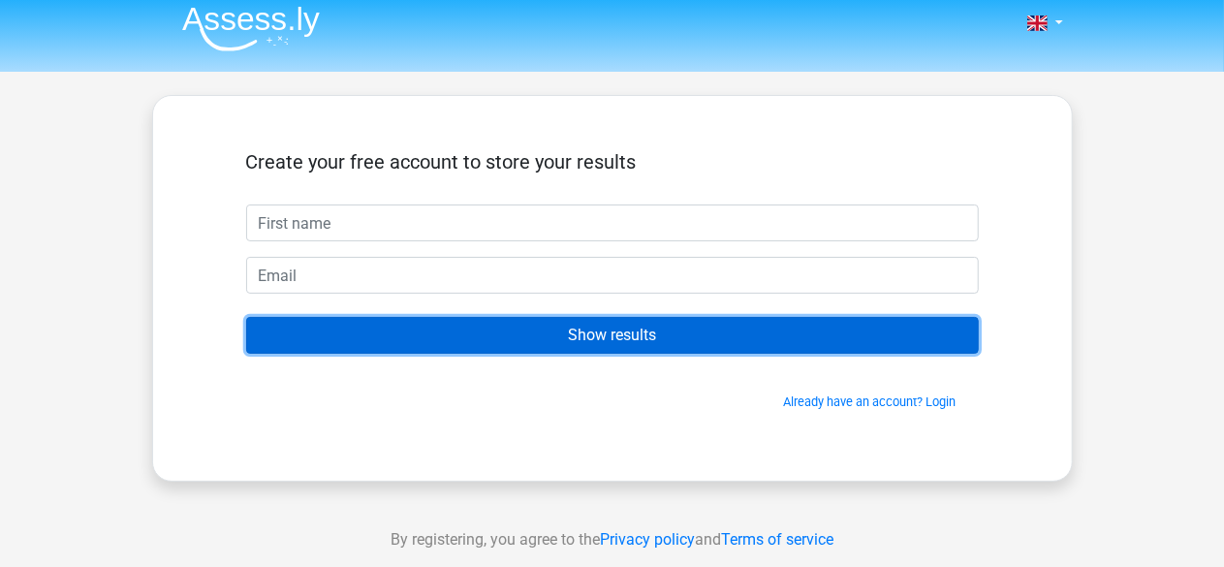
click at [632, 335] on input "Show results" at bounding box center [612, 335] width 733 height 37
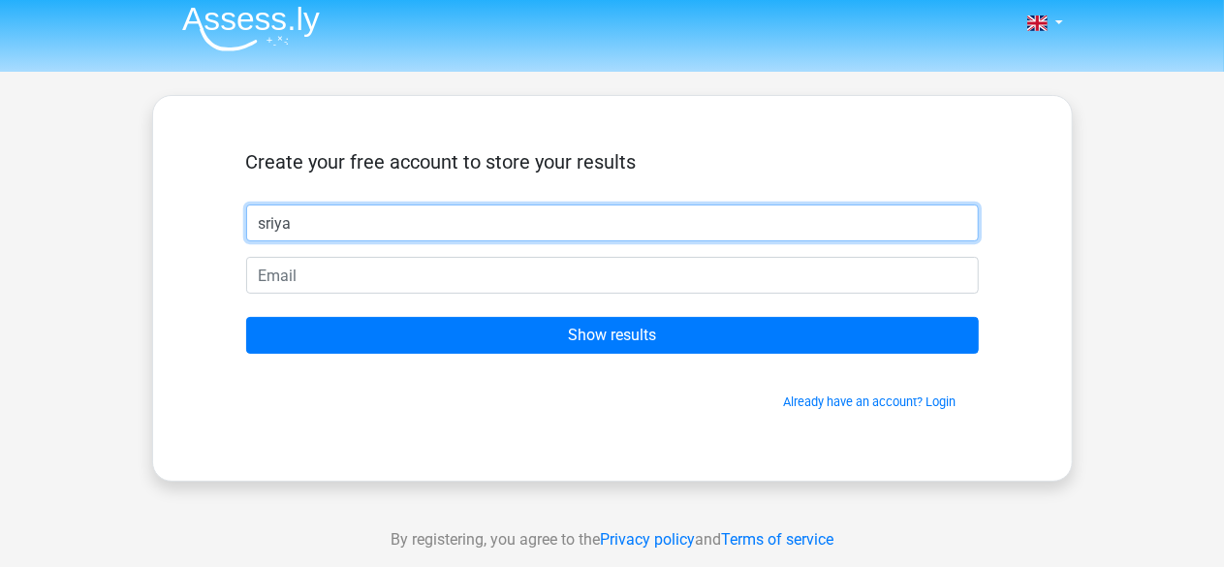
type input "sriya"
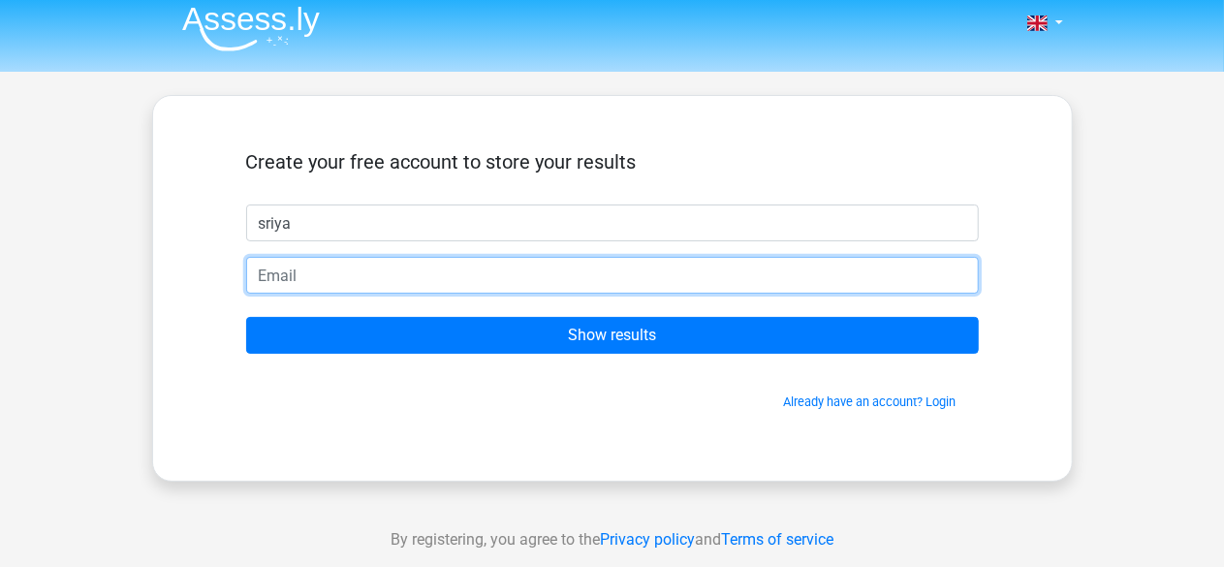
click at [544, 273] on input "email" at bounding box center [612, 275] width 733 height 37
type input "sriya.bheemarasetti@gmail.com"
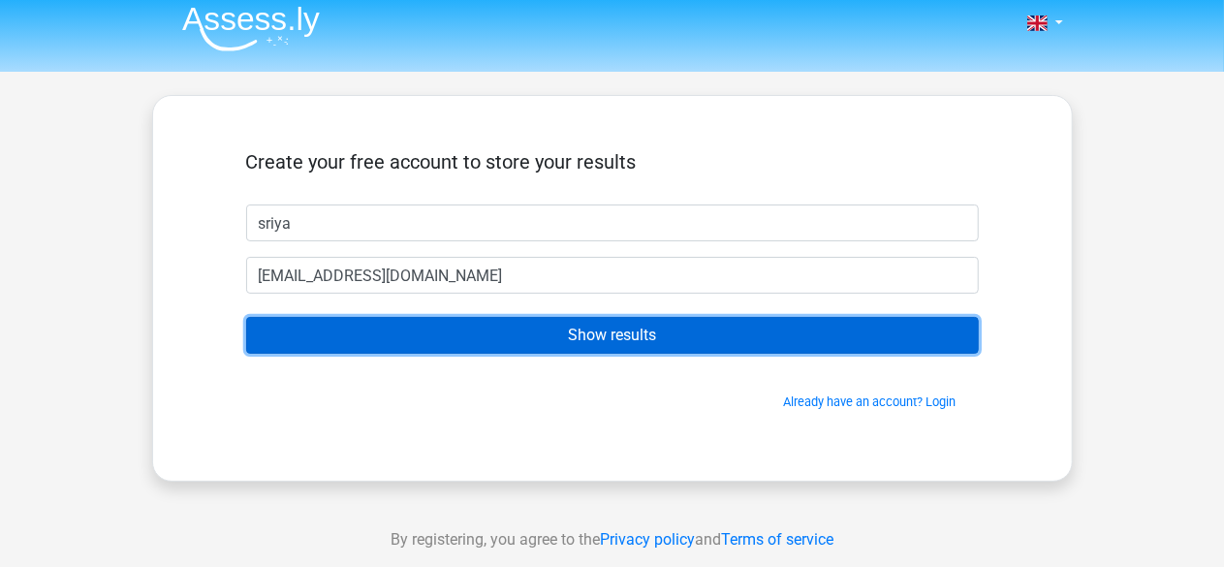
click at [529, 331] on input "Show results" at bounding box center [612, 335] width 733 height 37
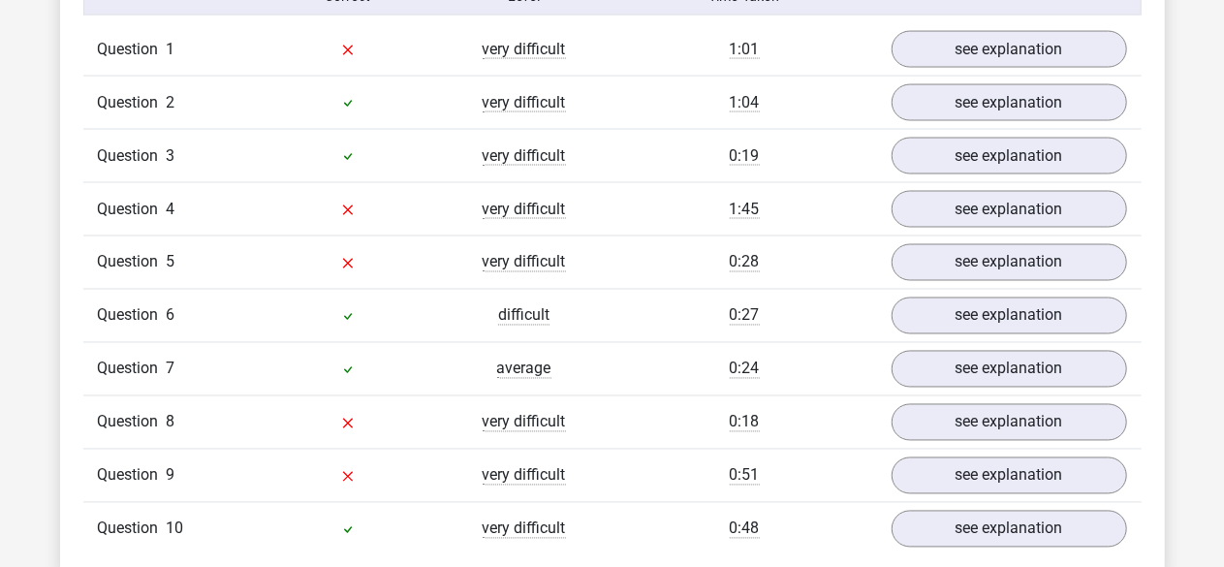
scroll to position [1605, 0]
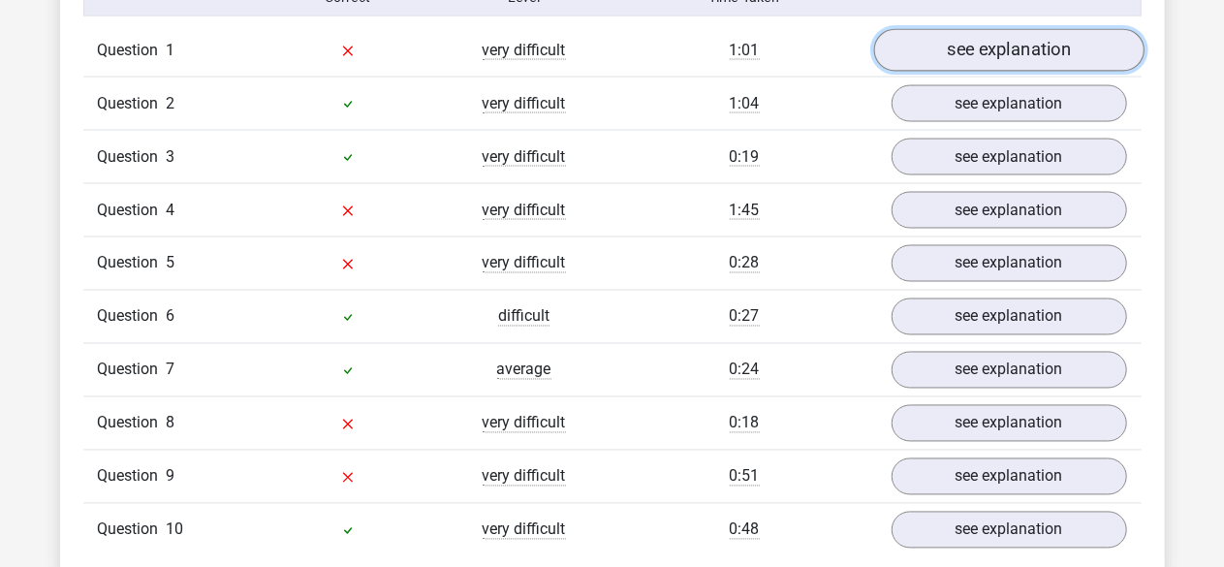
click at [1092, 56] on link "see explanation" at bounding box center [1008, 51] width 270 height 43
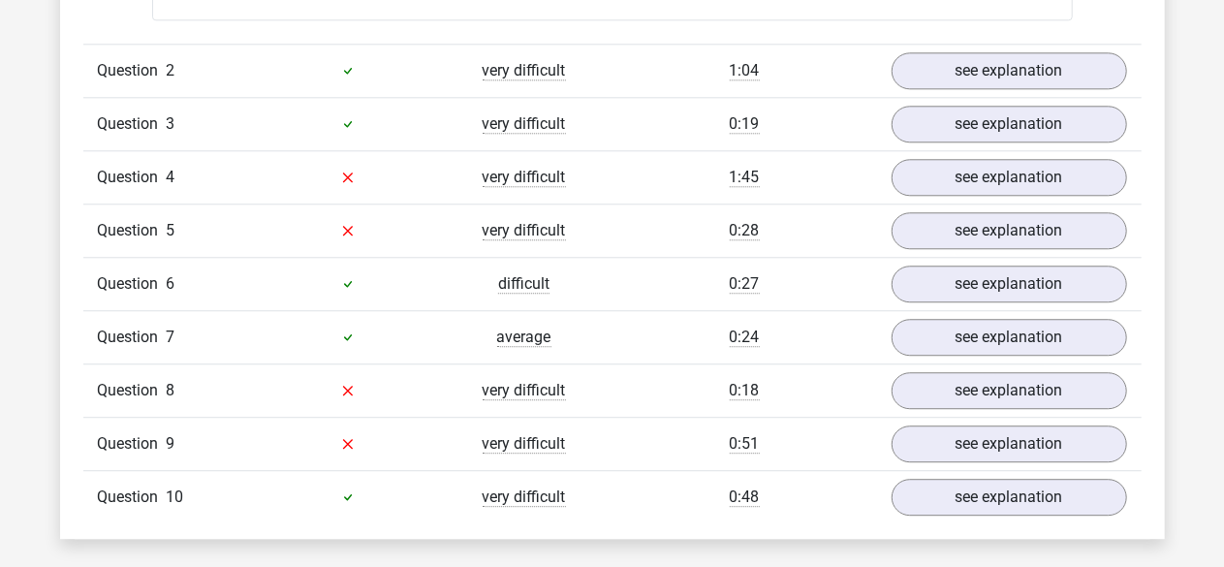
scroll to position [2433, 0]
click at [967, 227] on link "see explanation" at bounding box center [1008, 231] width 270 height 43
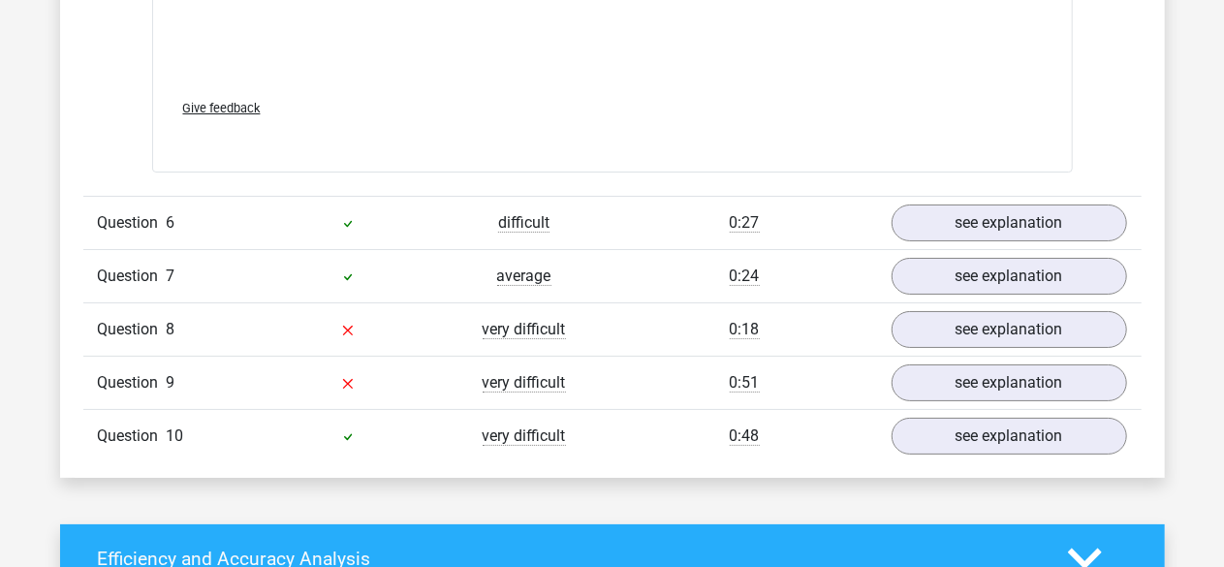
scroll to position [3594, 0]
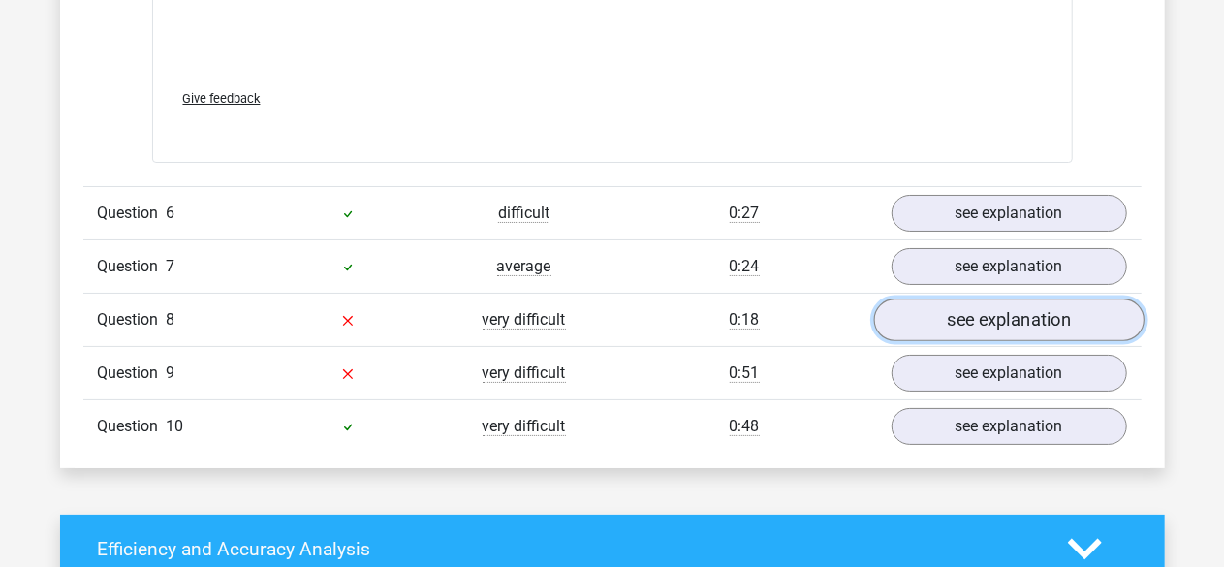
click at [938, 313] on link "see explanation" at bounding box center [1008, 320] width 270 height 43
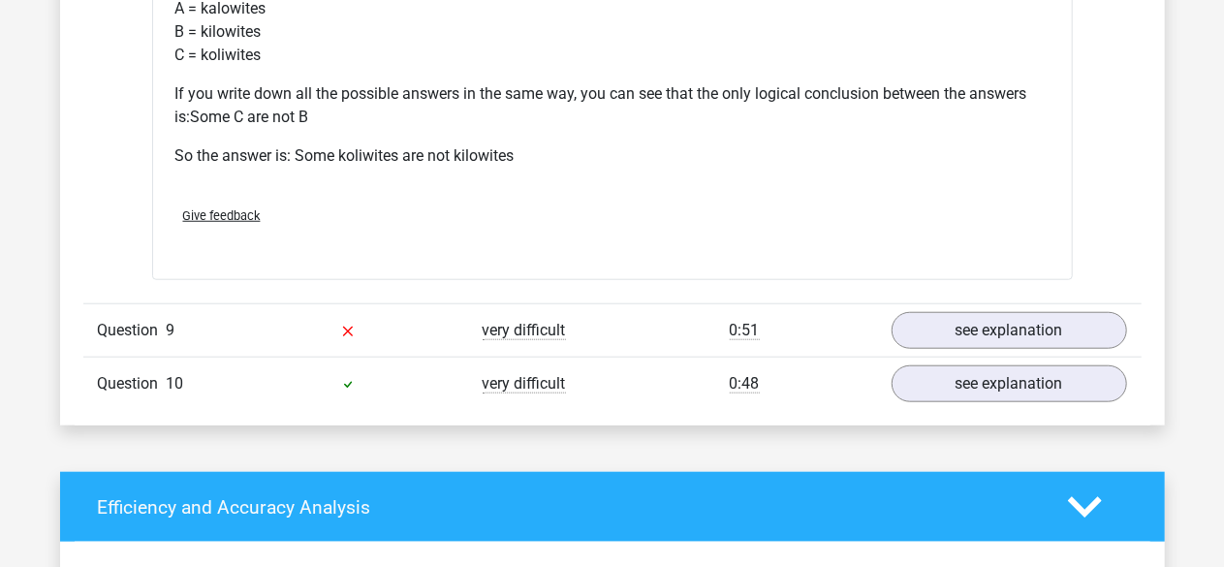
scroll to position [4434, 0]
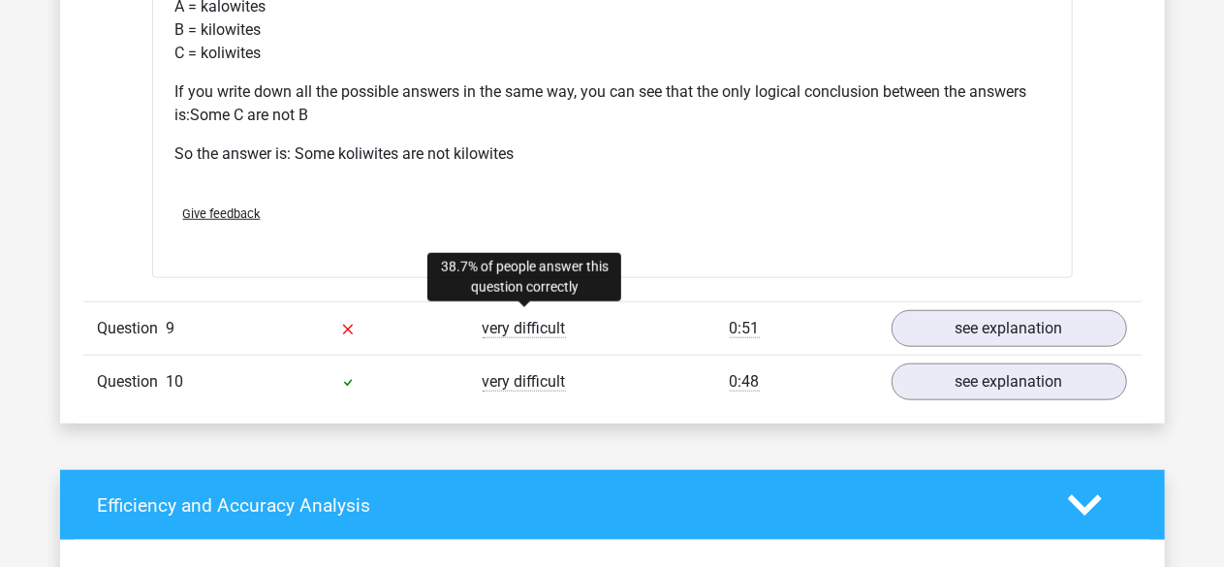
click at [507, 325] on span "very difficult" at bounding box center [524, 328] width 83 height 19
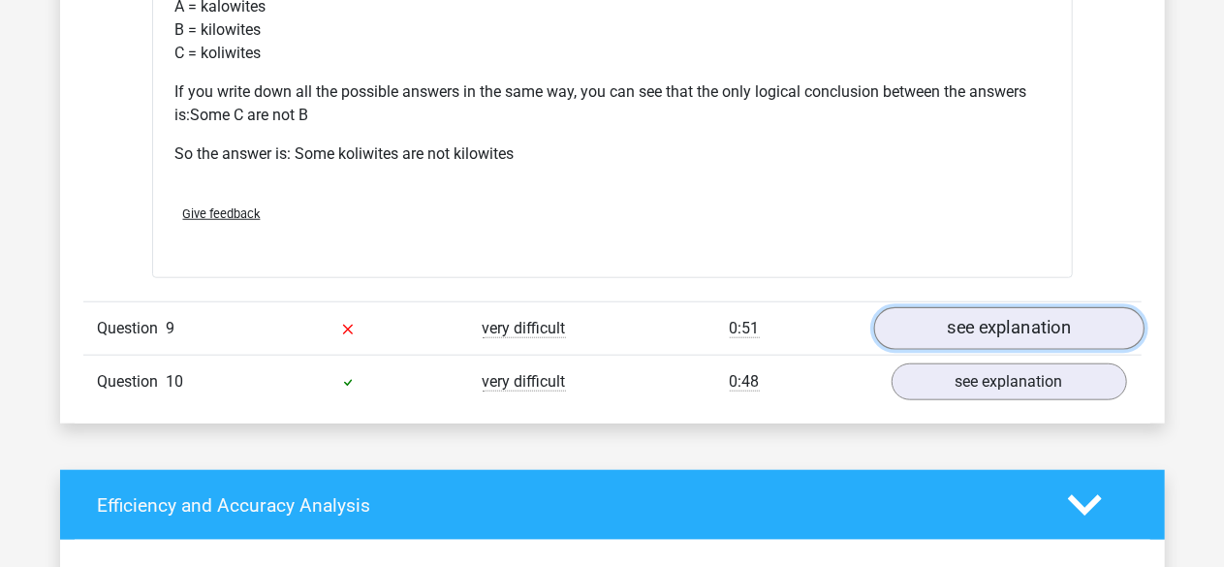
click at [956, 320] on link "see explanation" at bounding box center [1008, 328] width 270 height 43
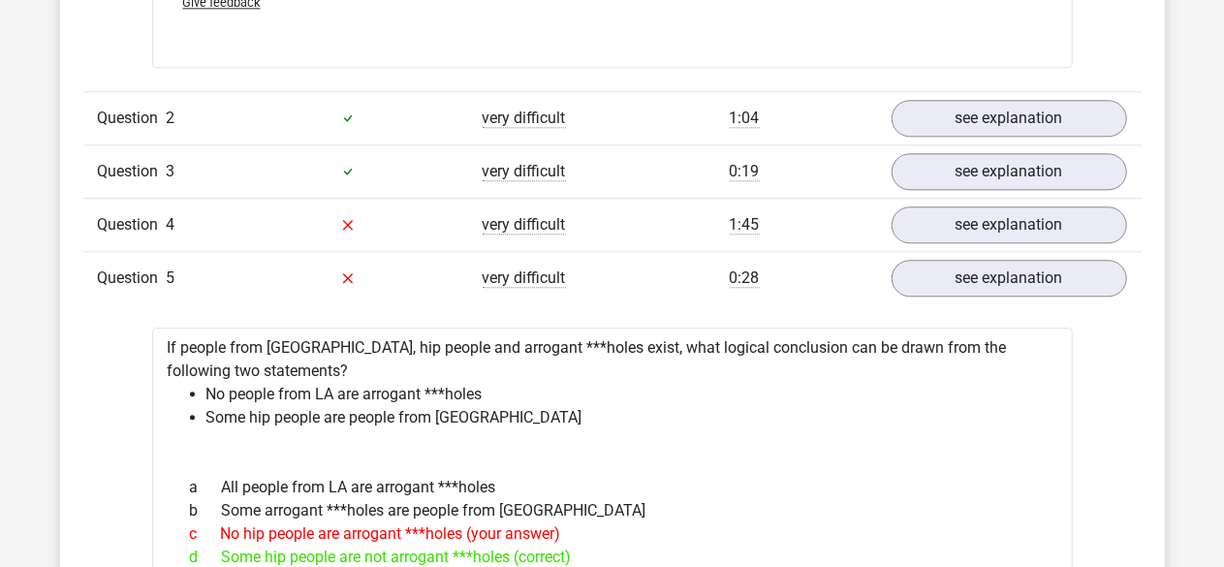
scroll to position [2393, 0]
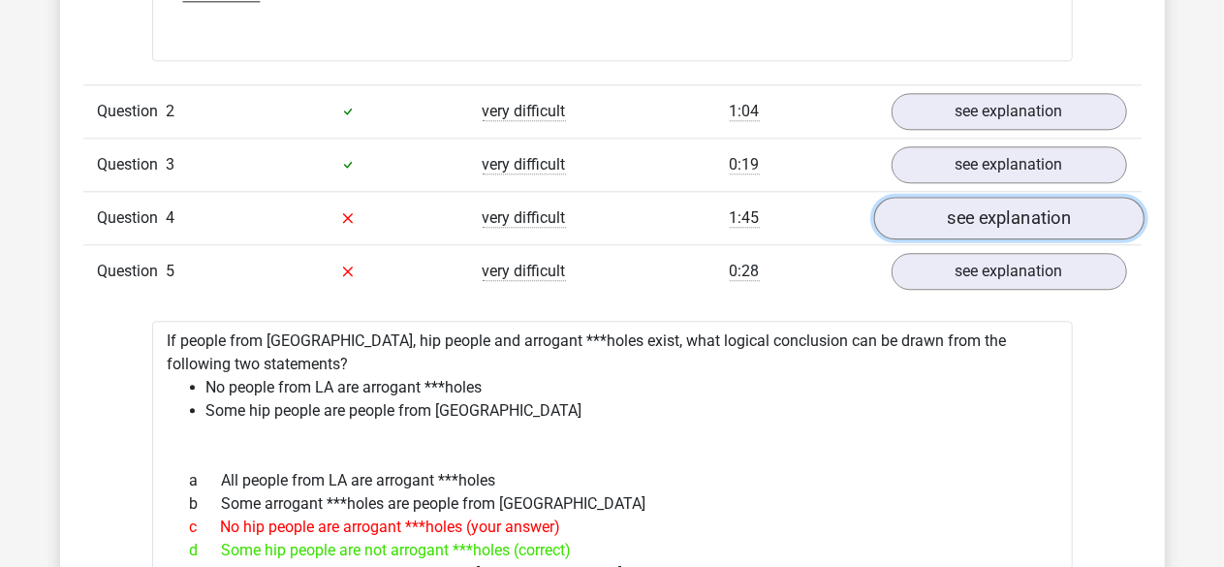
click at [946, 220] on link "see explanation" at bounding box center [1008, 218] width 270 height 43
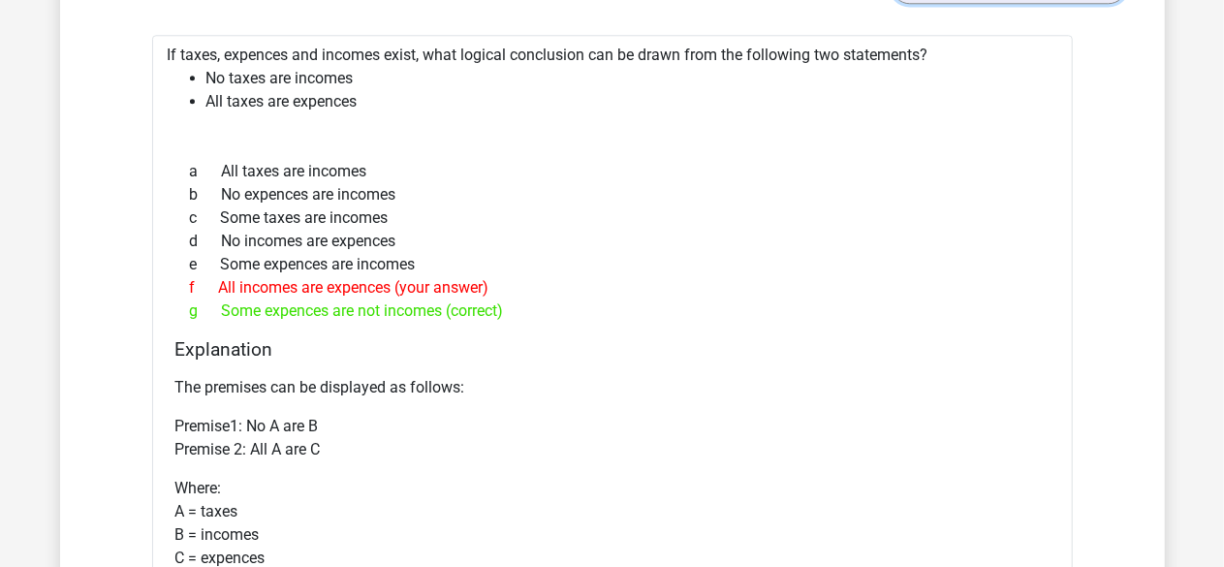
scroll to position [3122, 0]
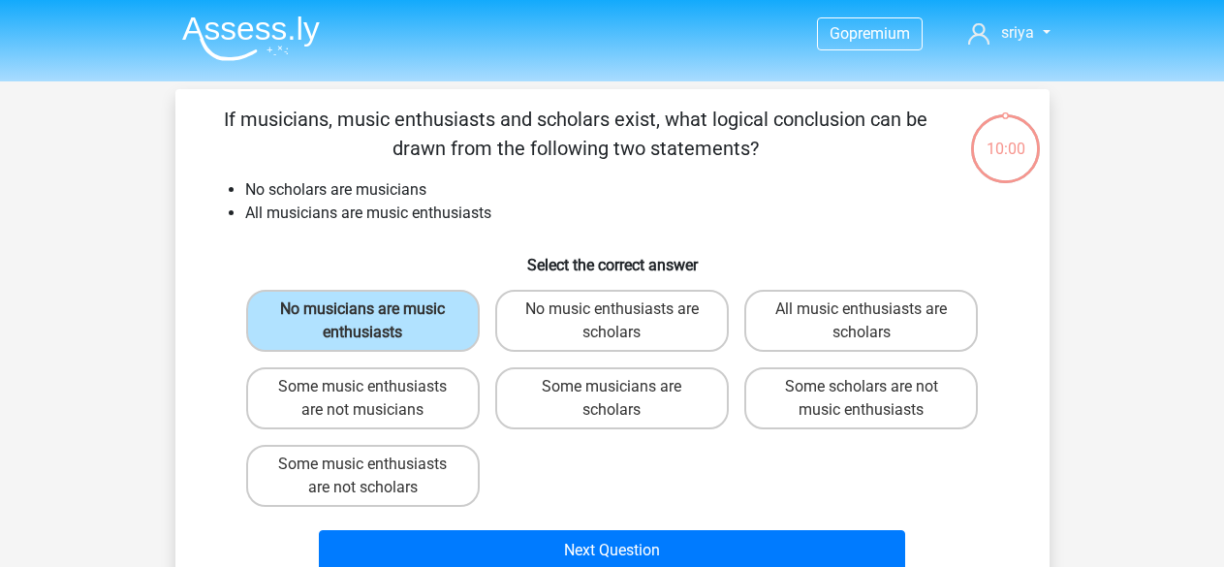
scroll to position [79, 0]
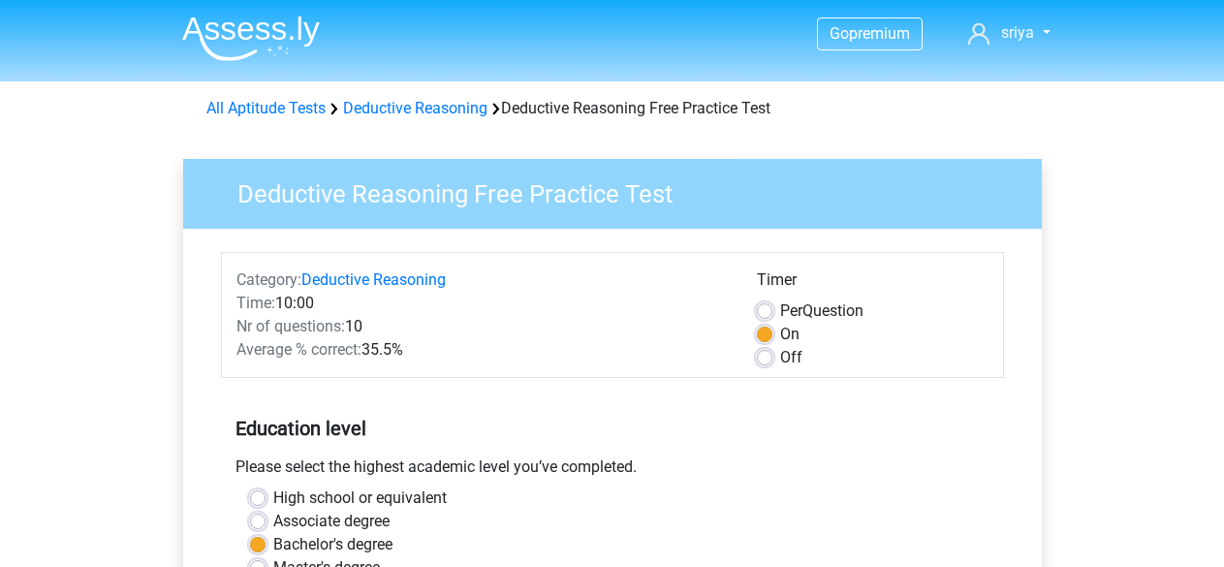
scroll to position [475, 0]
